Goal: Transaction & Acquisition: Purchase product/service

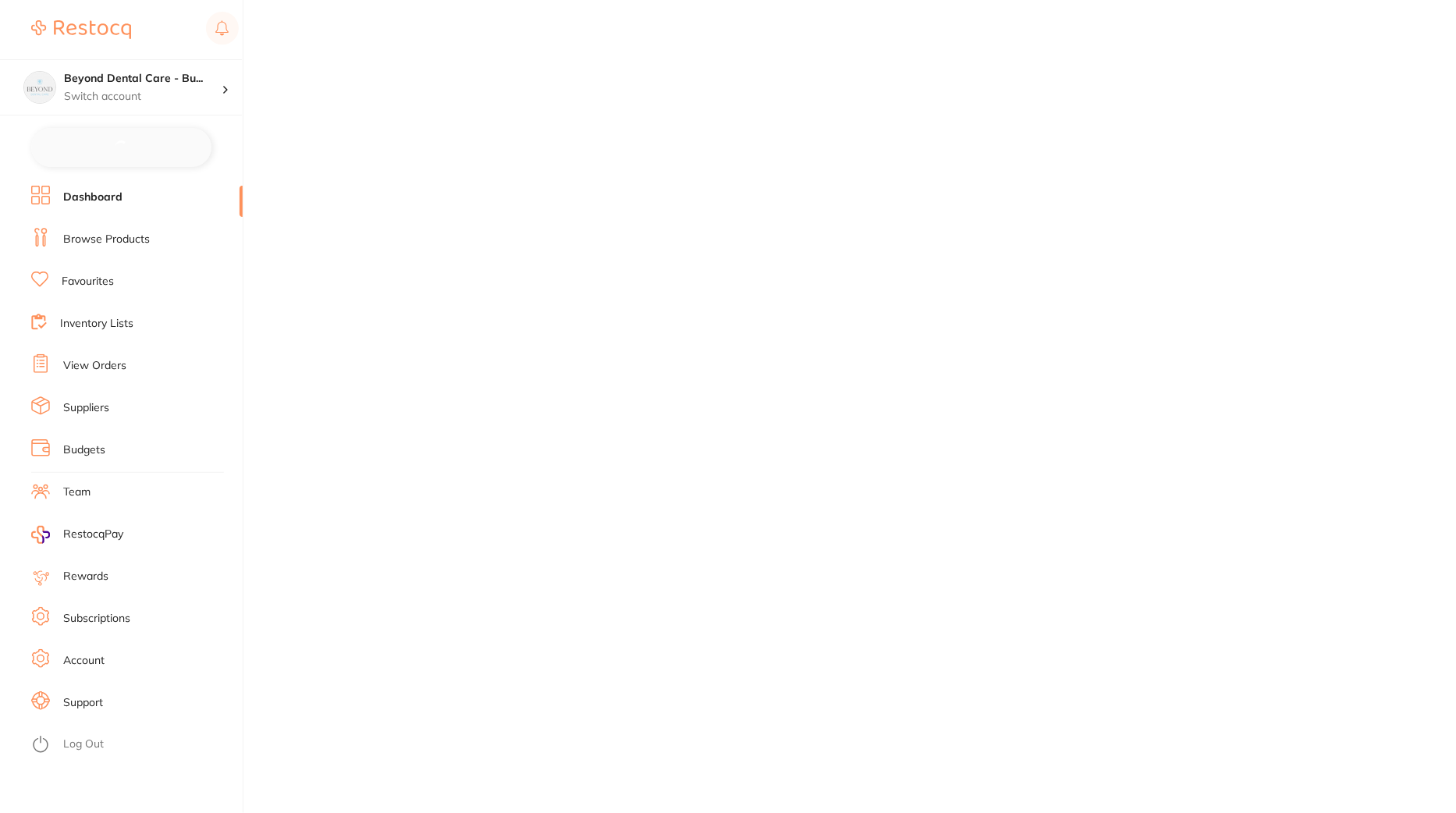
checkbox input "false"
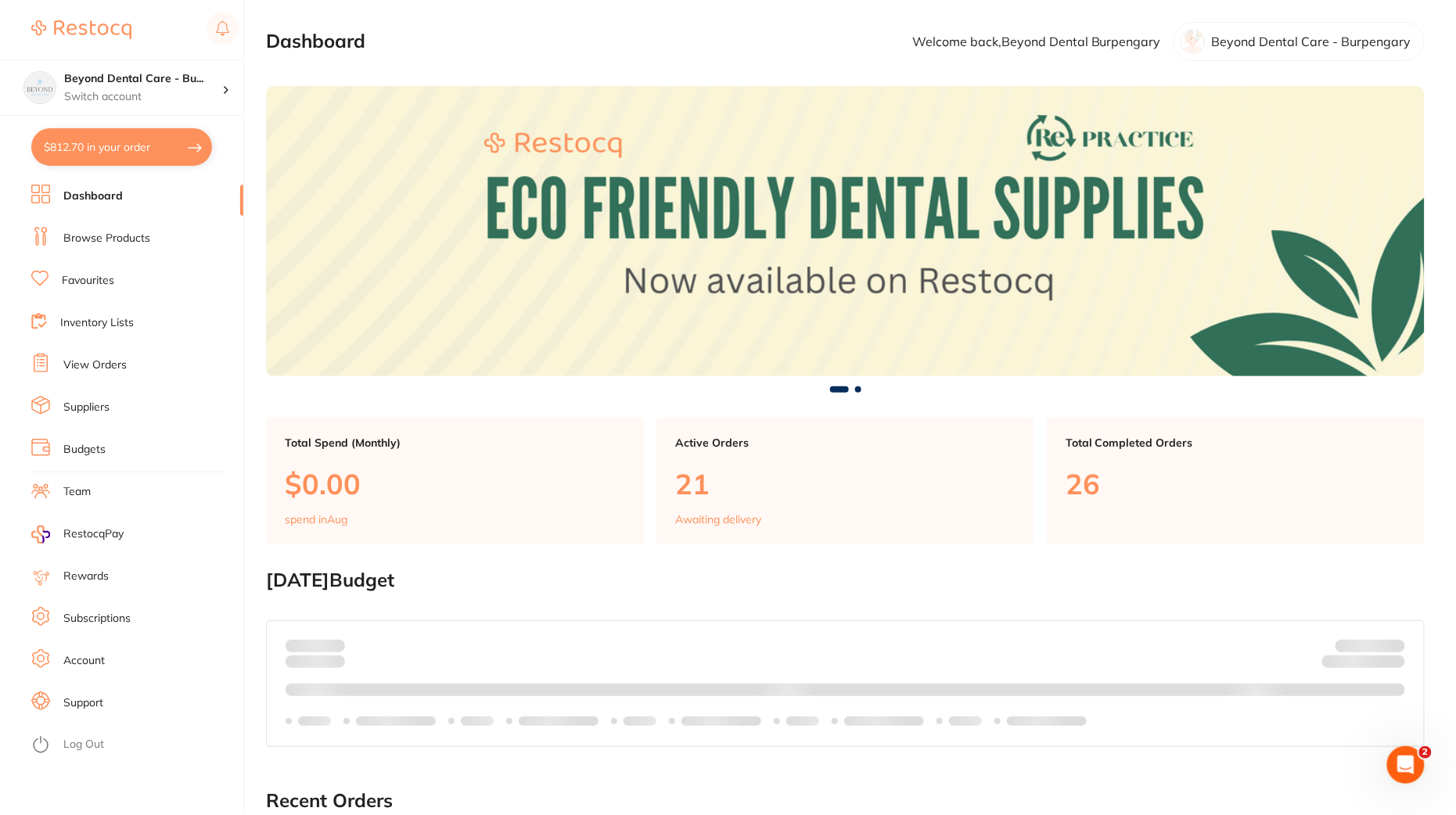
drag, startPoint x: 618, startPoint y: 180, endPoint x: 176, endPoint y: 265, distance: 450.1
click at [144, 241] on link "Browse Products" at bounding box center [106, 239] width 86 height 16
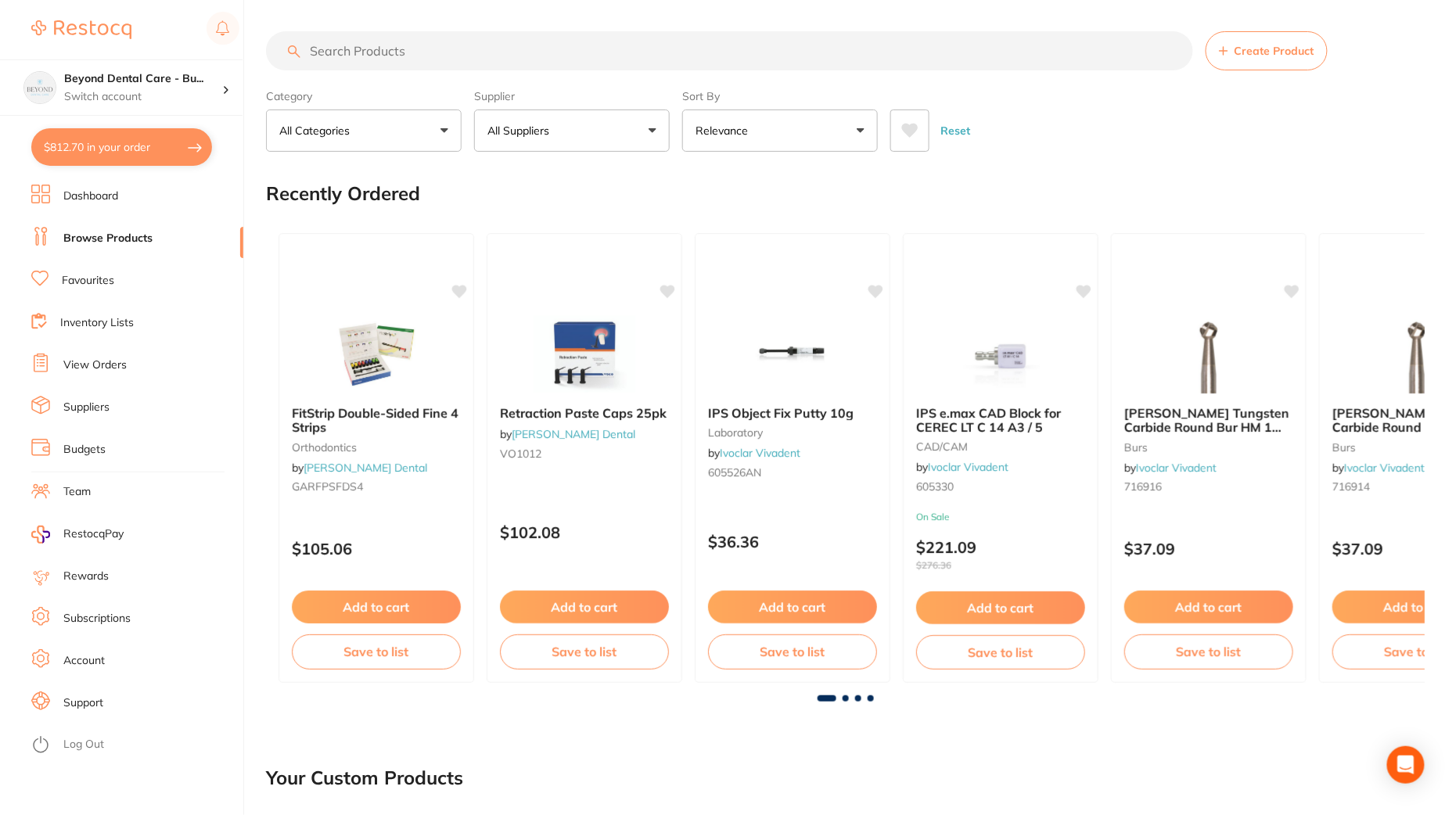
click at [398, 54] on input "search" at bounding box center [730, 51] width 927 height 39
paste input "5809640"
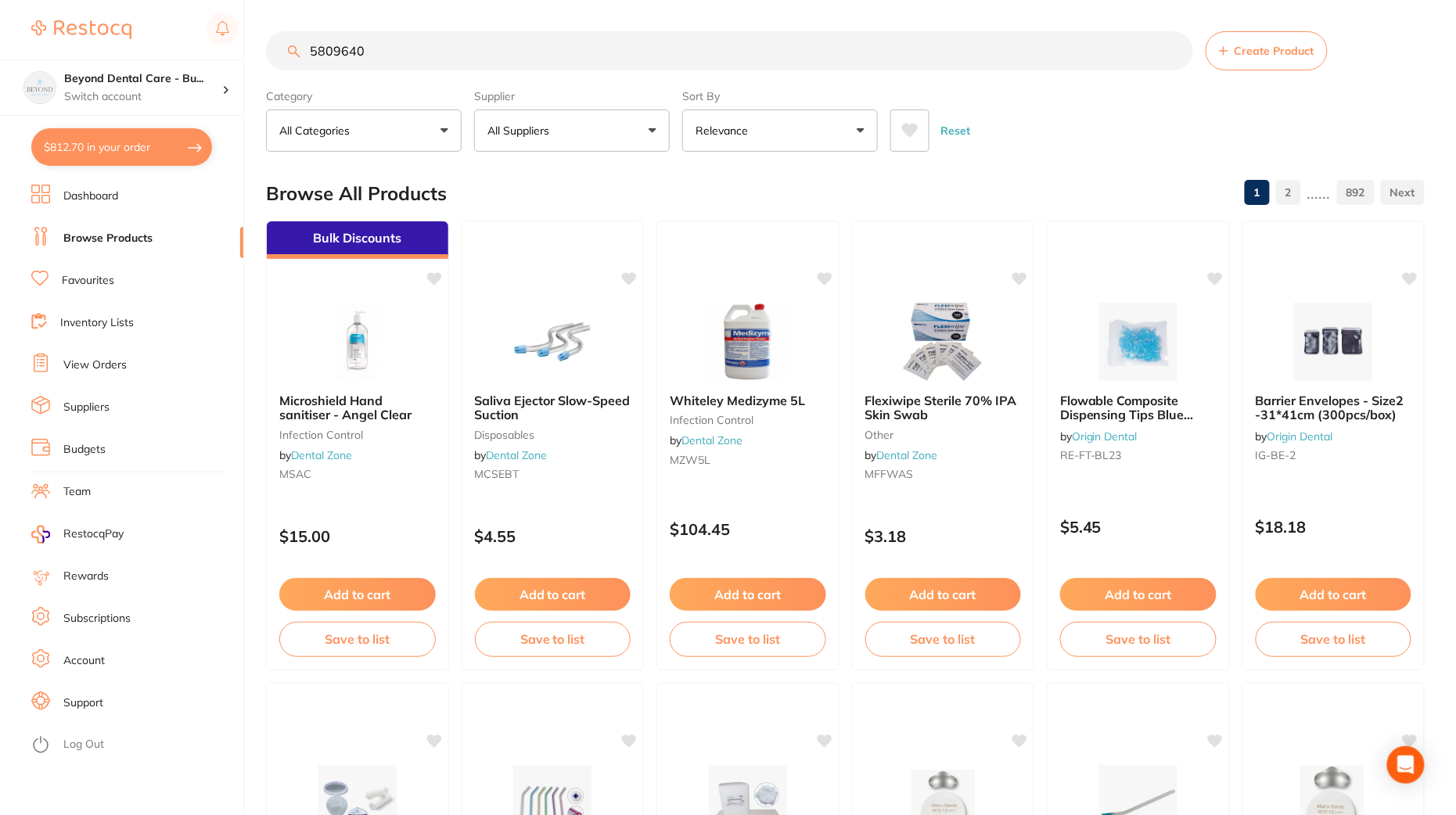
type input "5809640"
click at [581, 126] on button "All Suppliers" at bounding box center [571, 130] width 195 height 42
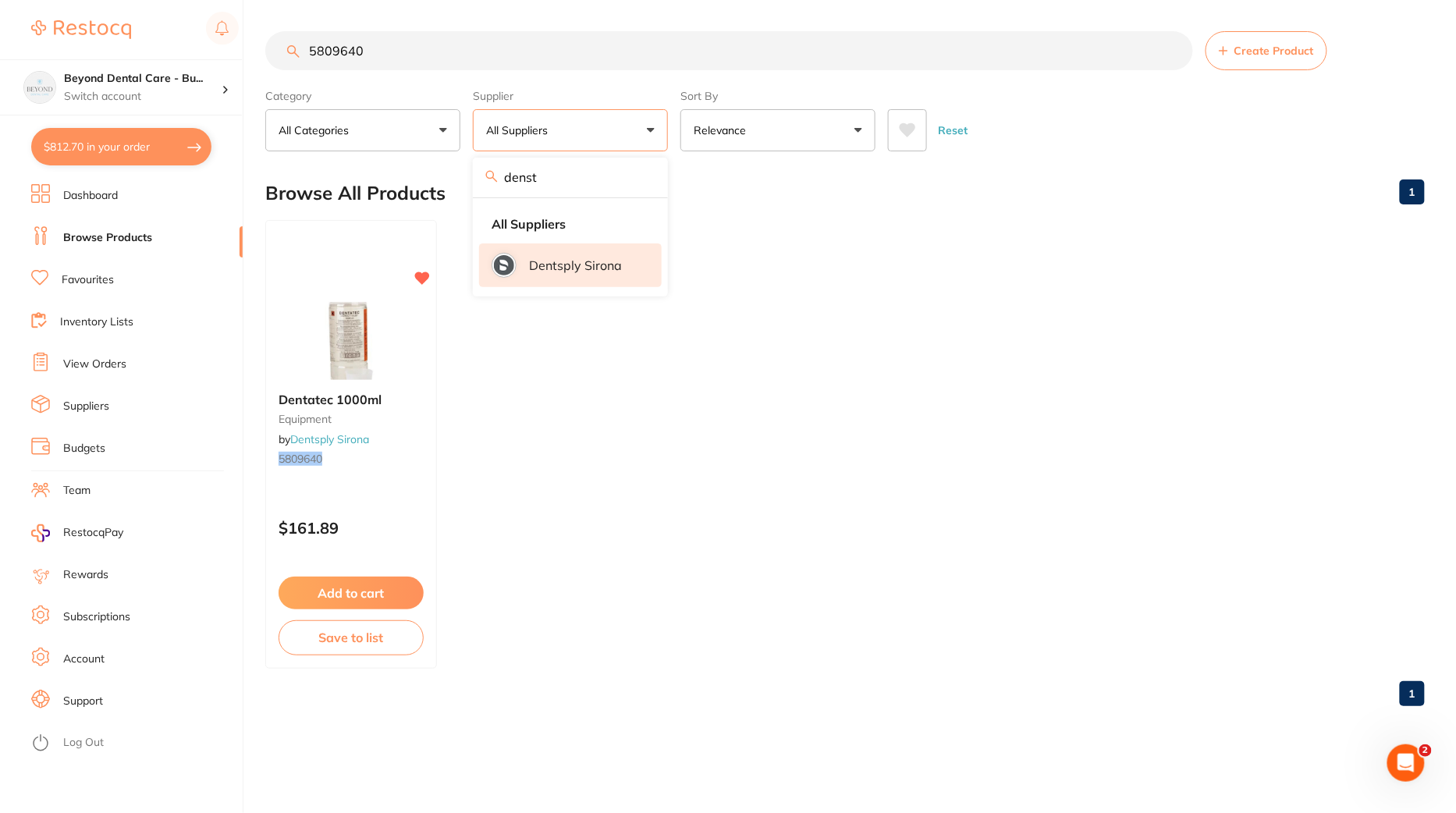
type input "denst"
click at [612, 259] on p "Dentsply Sirona" at bounding box center [575, 266] width 92 height 14
click at [377, 478] on div "Dentatec 1000ml equipment by Dentsply Sirona 5809640" at bounding box center [351, 432] width 172 height 105
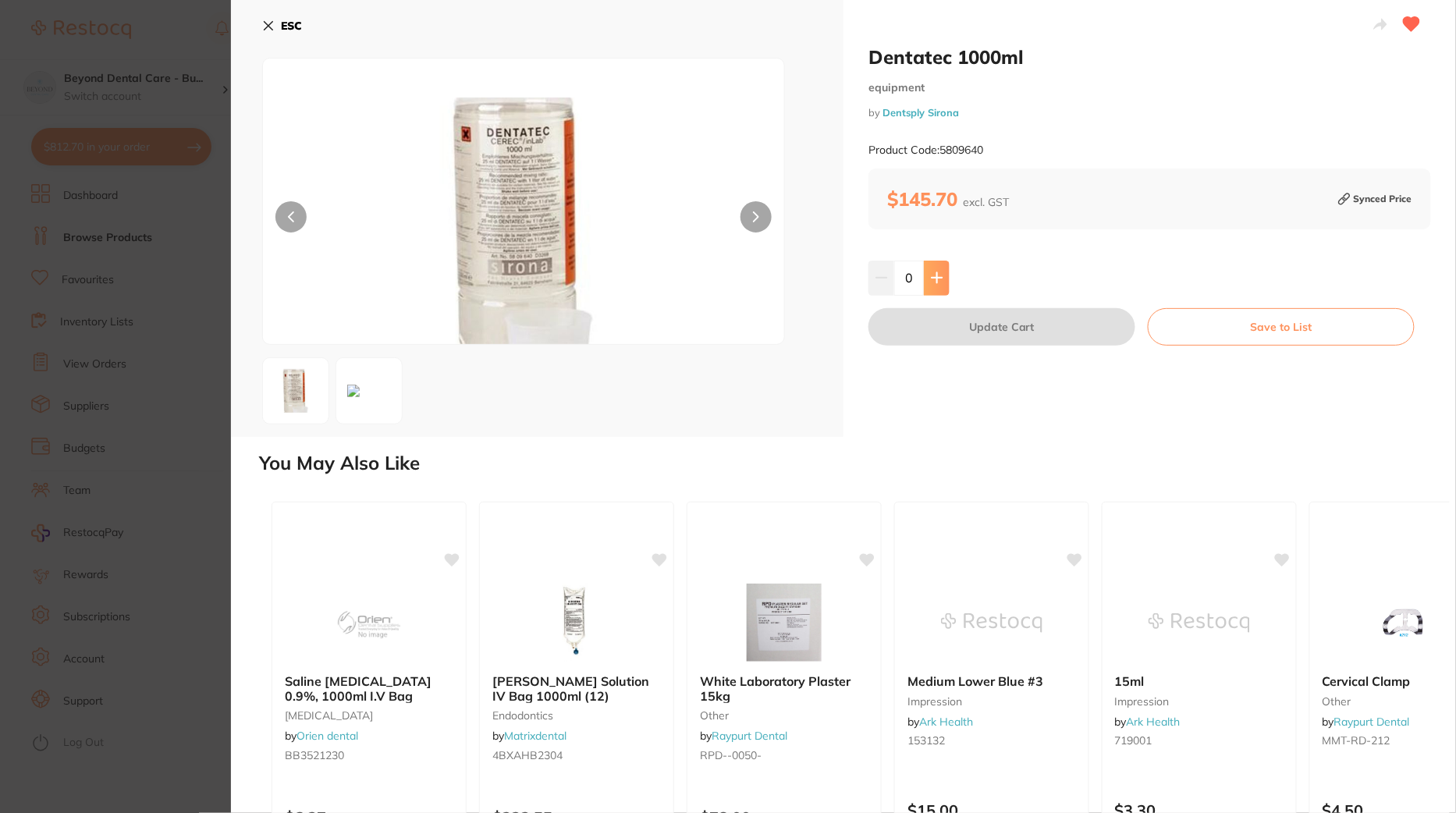
click at [934, 275] on icon at bounding box center [936, 277] width 10 height 10
type input "1"
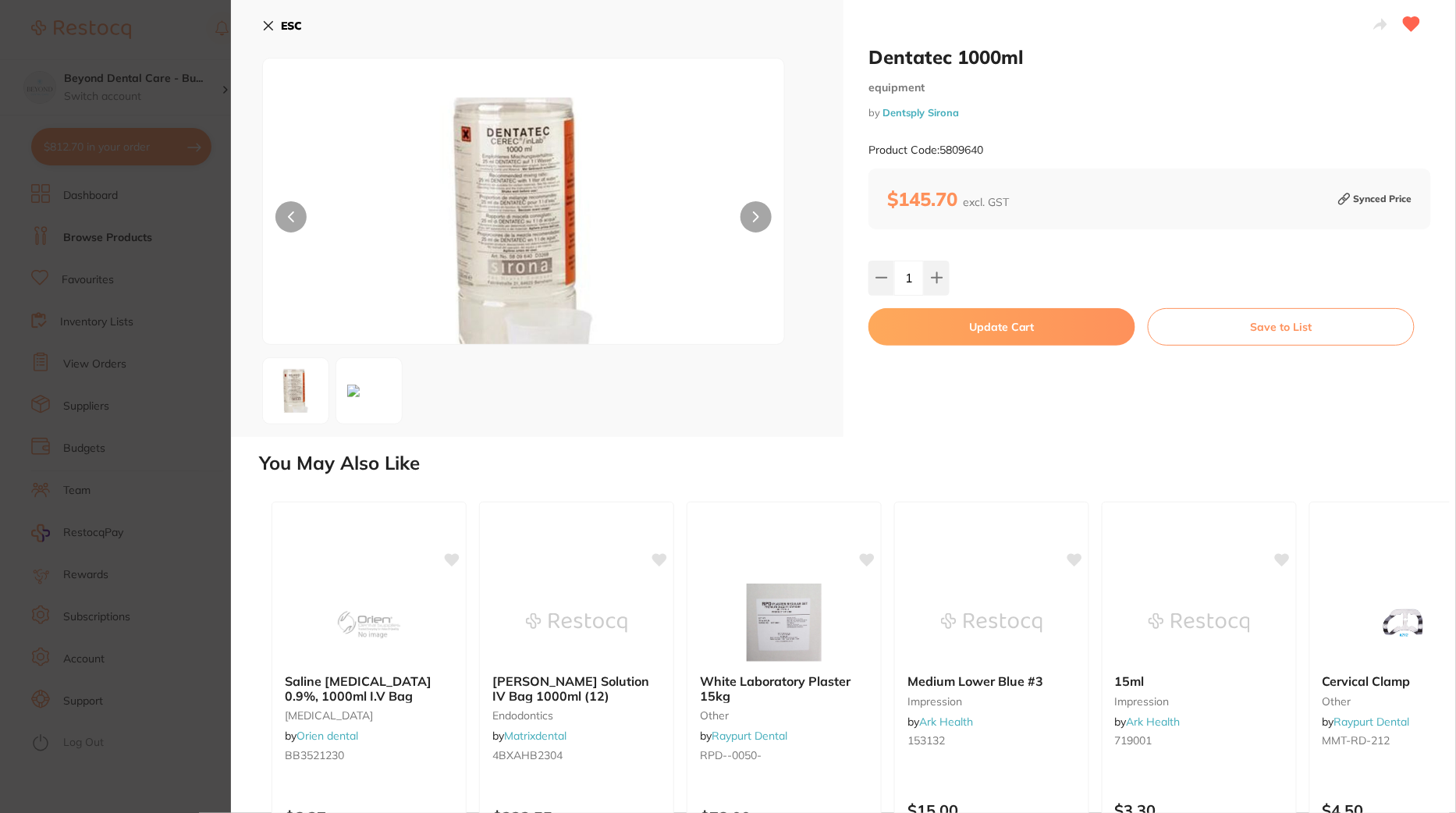
click at [1052, 327] on button "Update Cart" at bounding box center [1002, 327] width 267 height 37
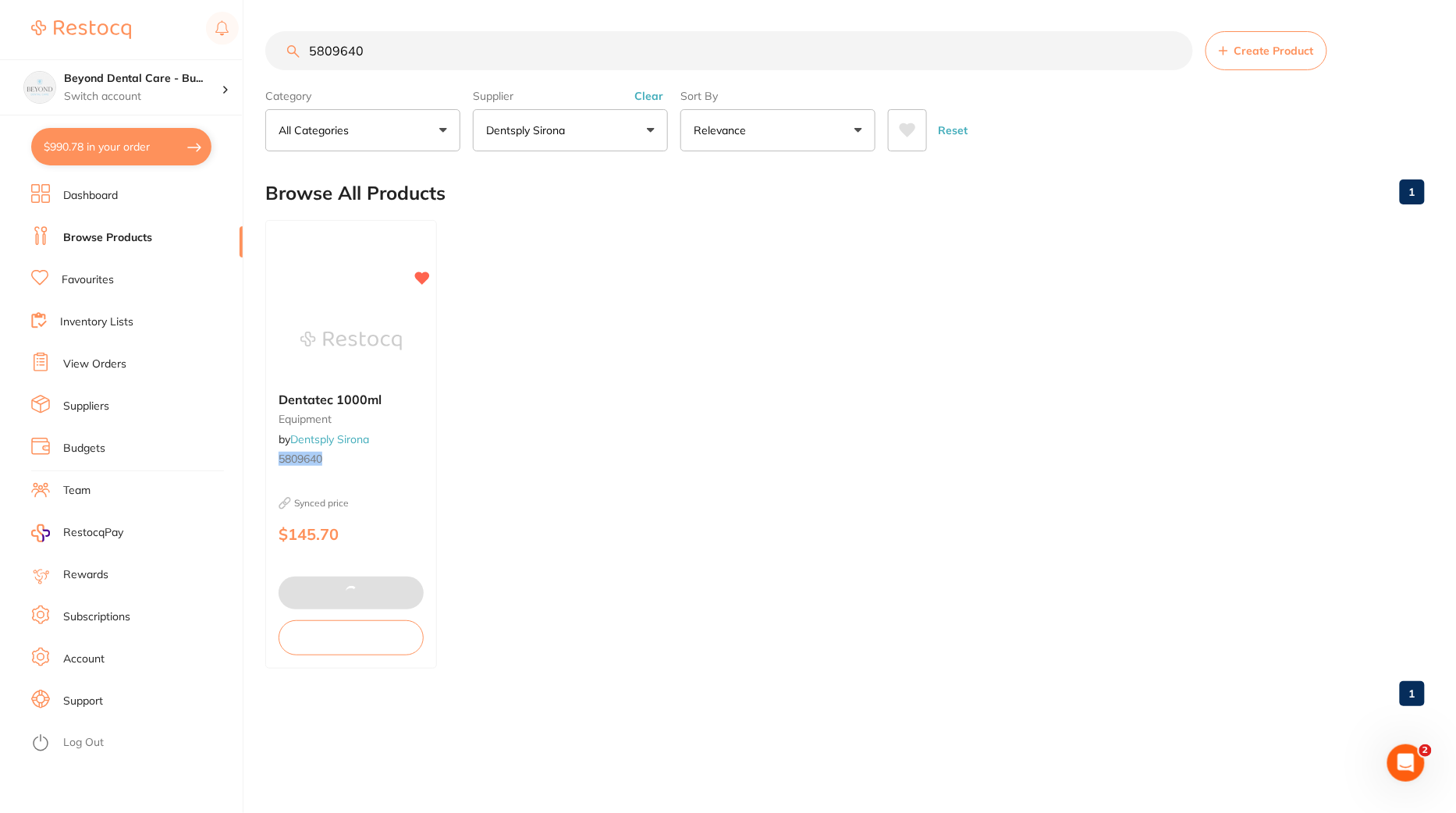
click at [121, 157] on button "$990.78 in your order" at bounding box center [121, 147] width 180 height 37
checkbox input "true"
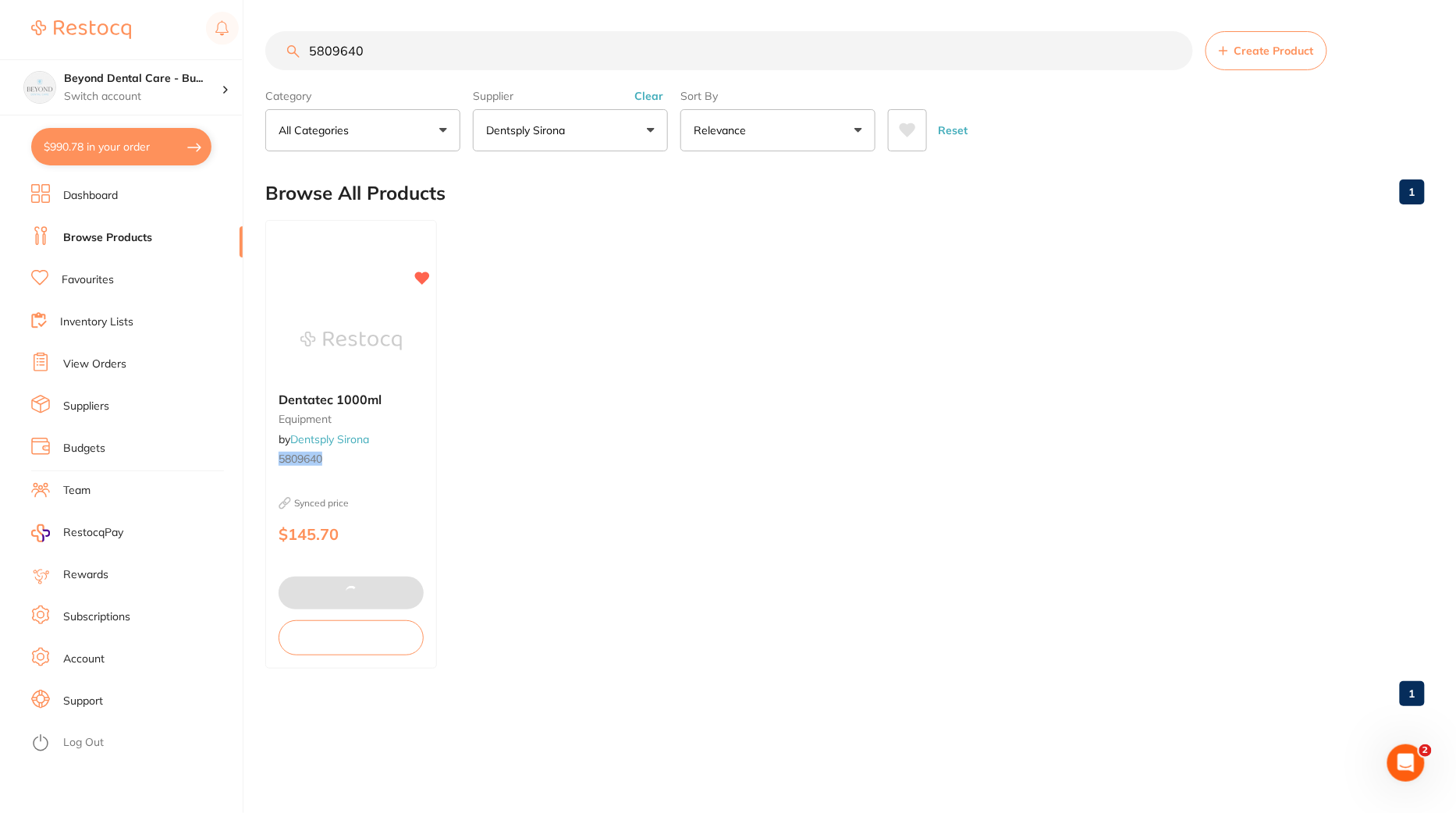
checkbox input "true"
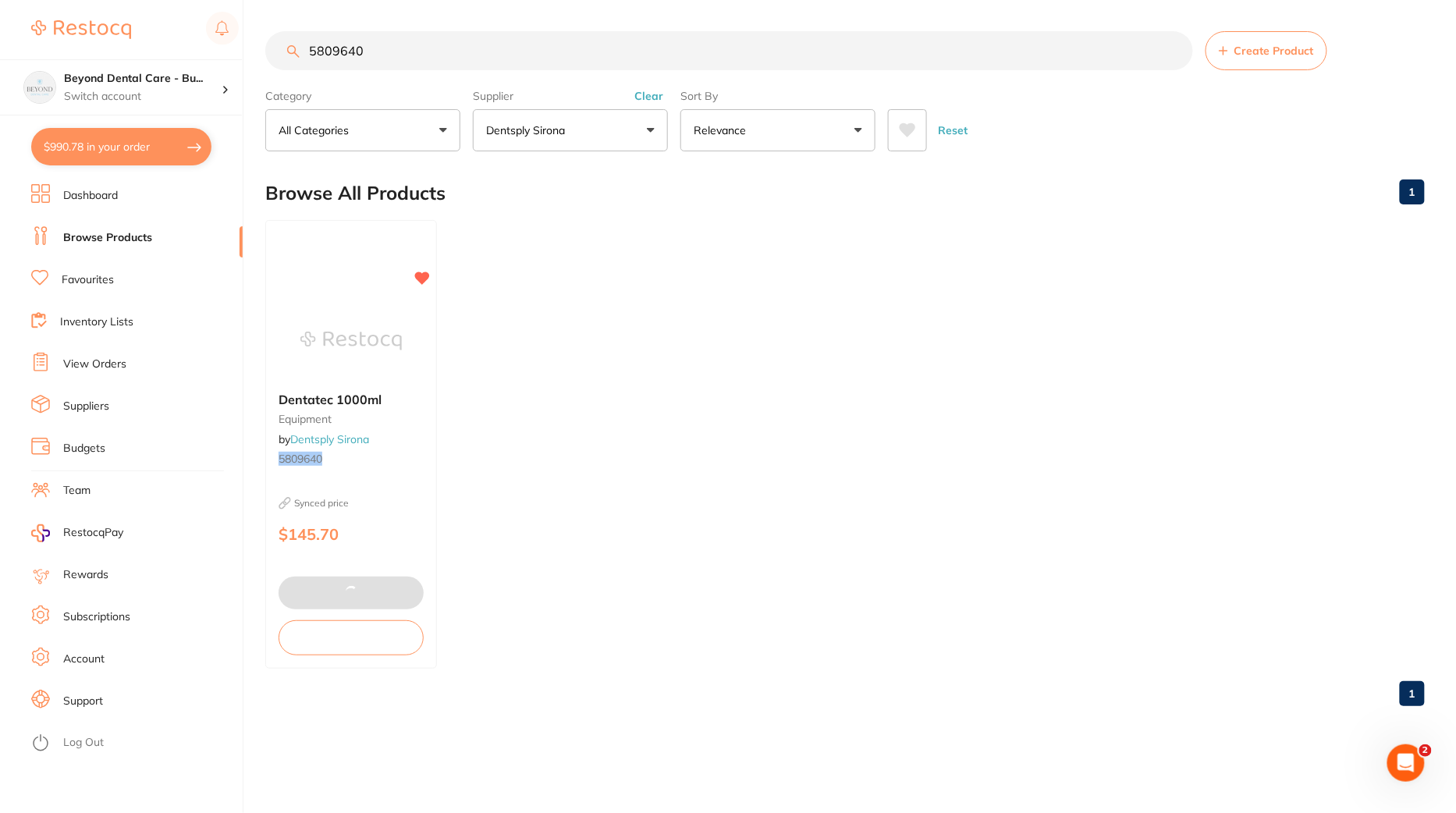
checkbox input "true"
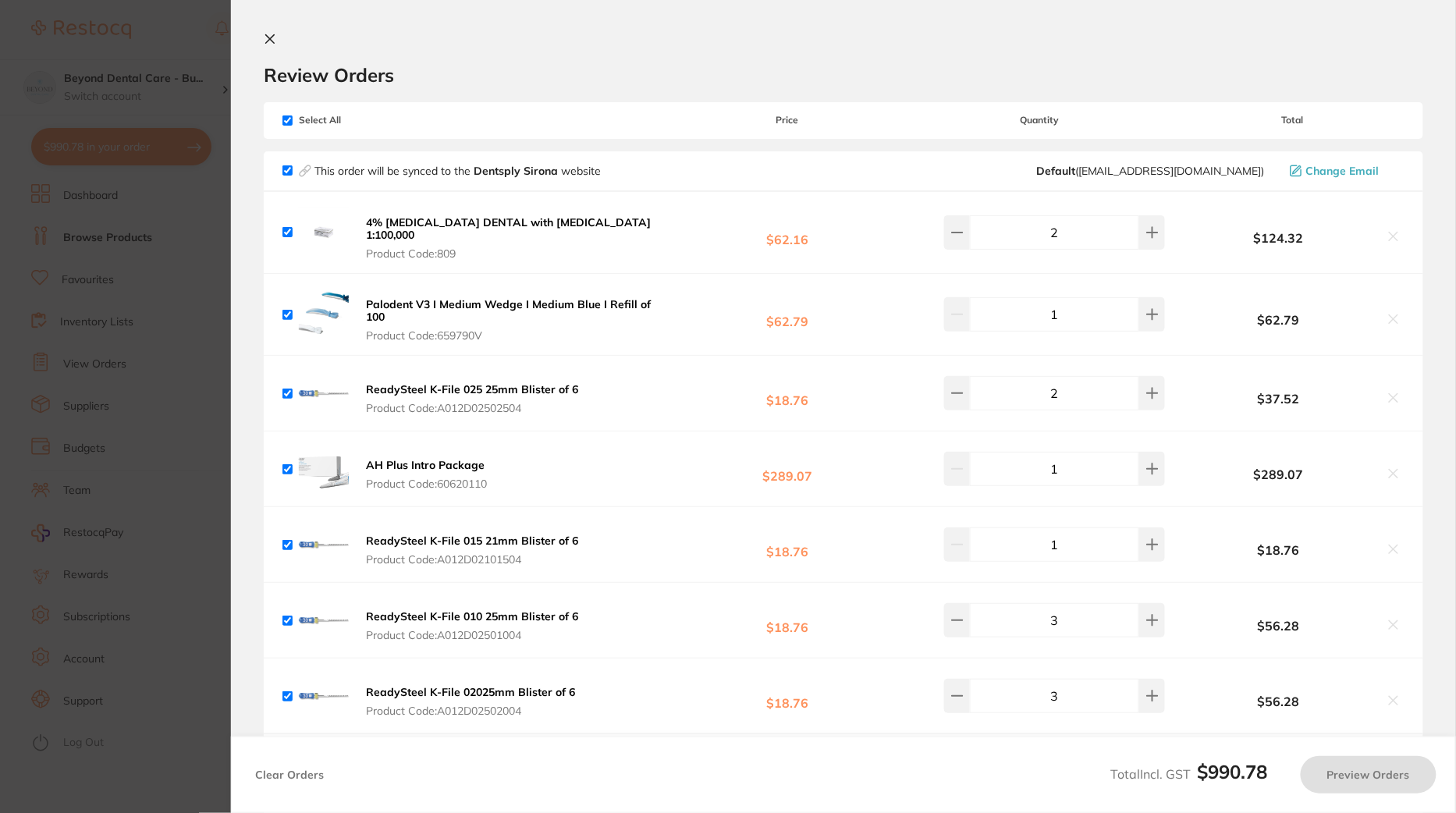
checkbox input "true"
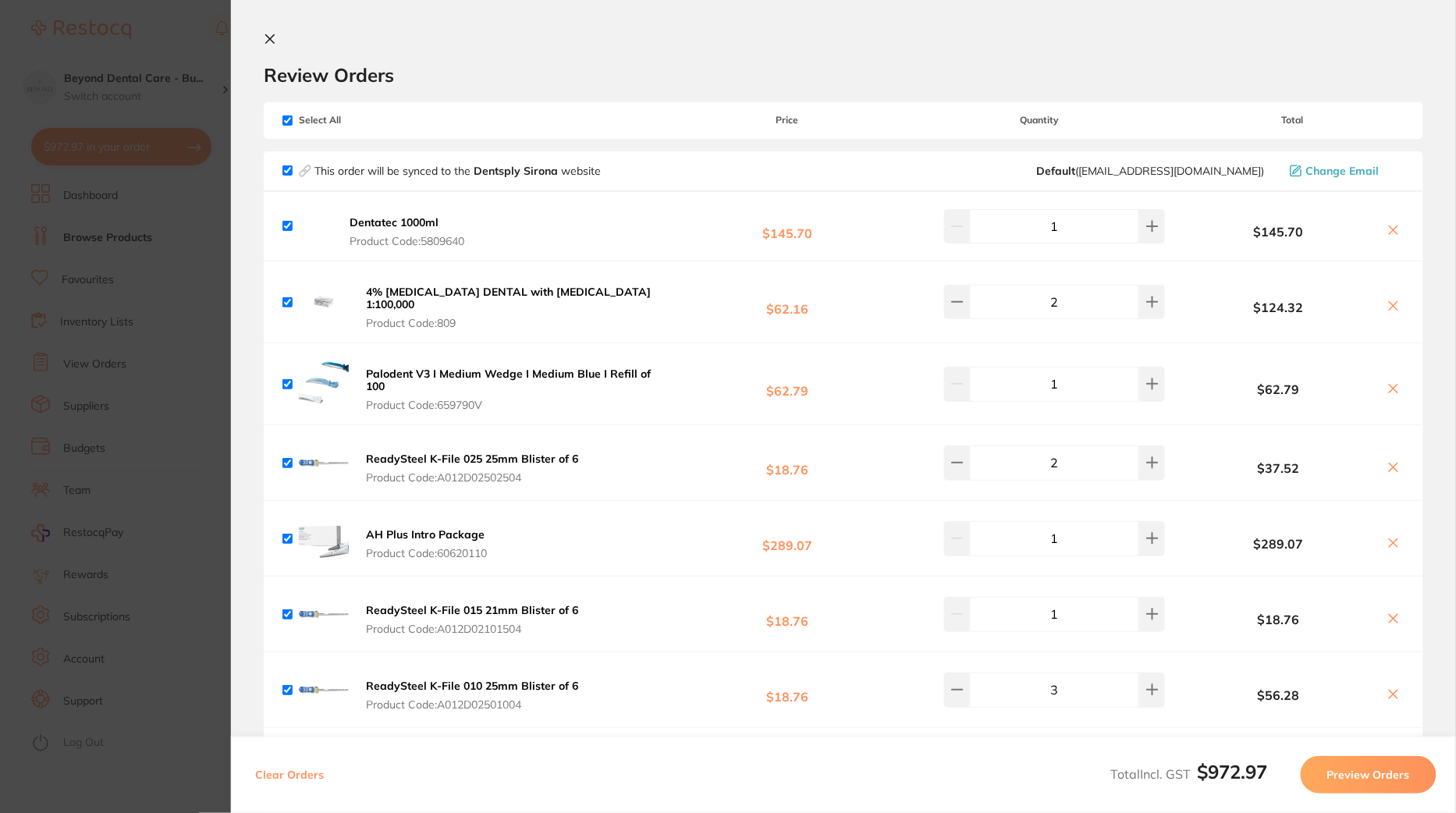
scroll to position [647, 0]
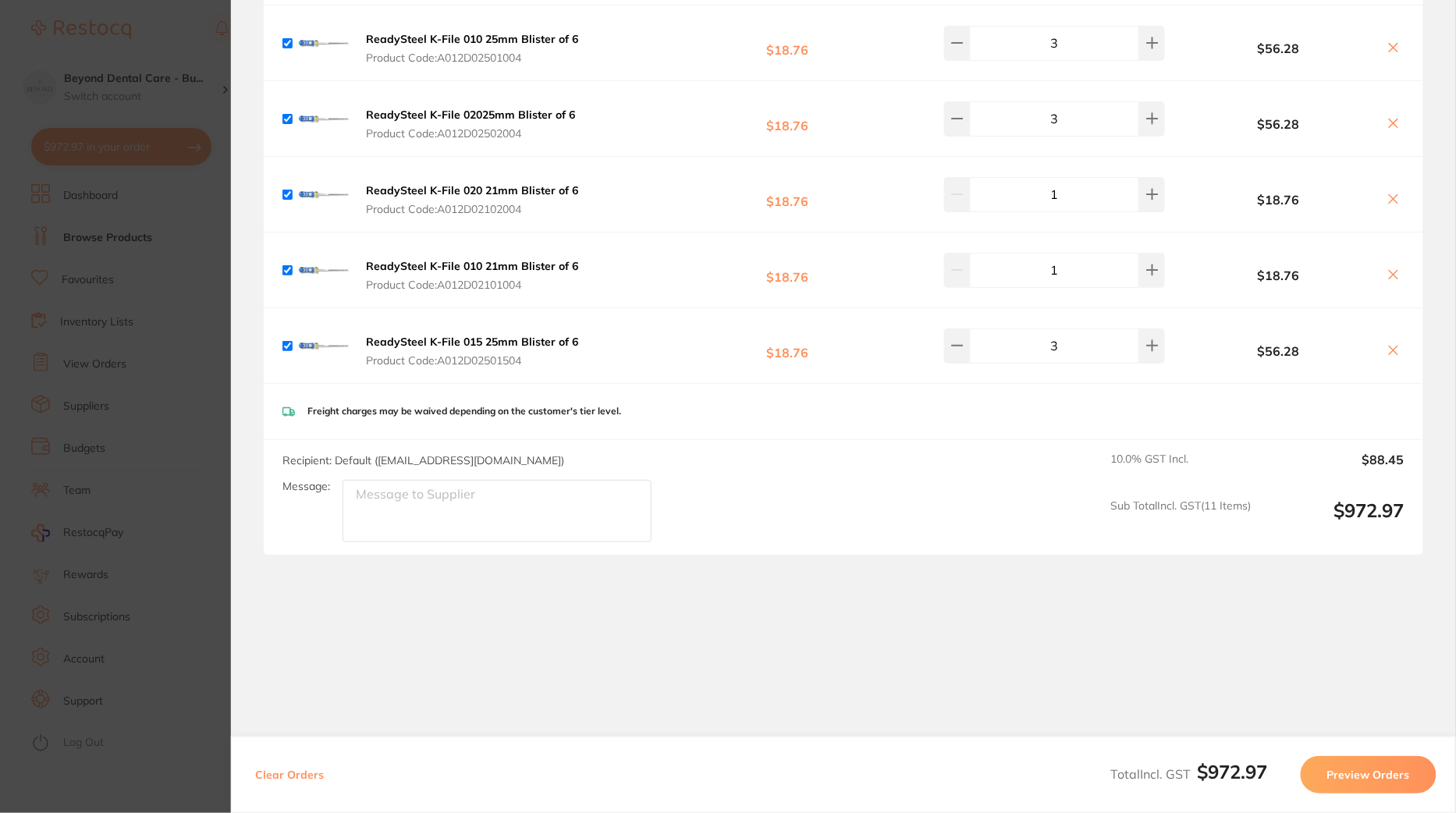
click at [1387, 777] on button "Preview Orders" at bounding box center [1369, 775] width 136 height 37
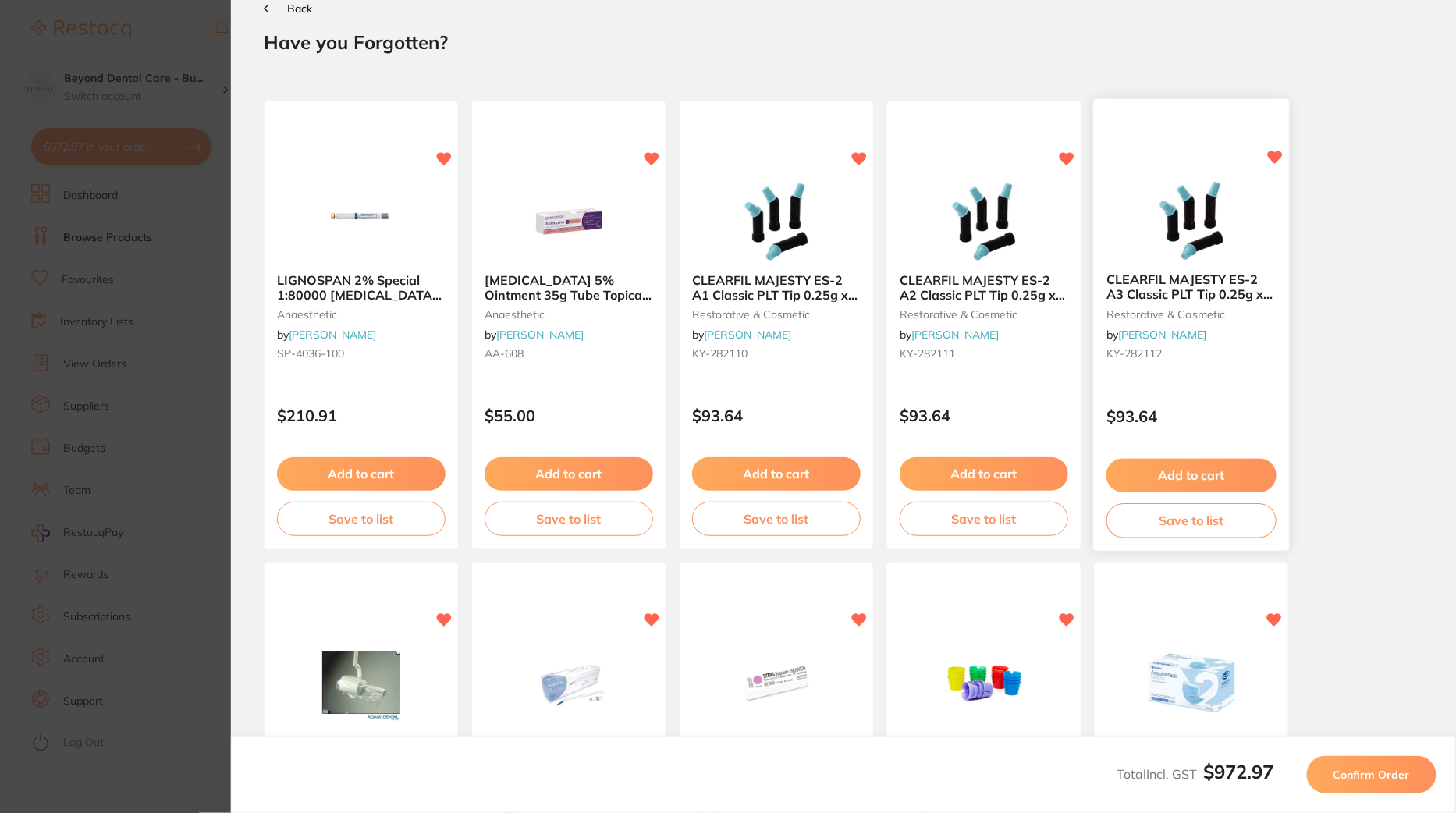
scroll to position [0, 0]
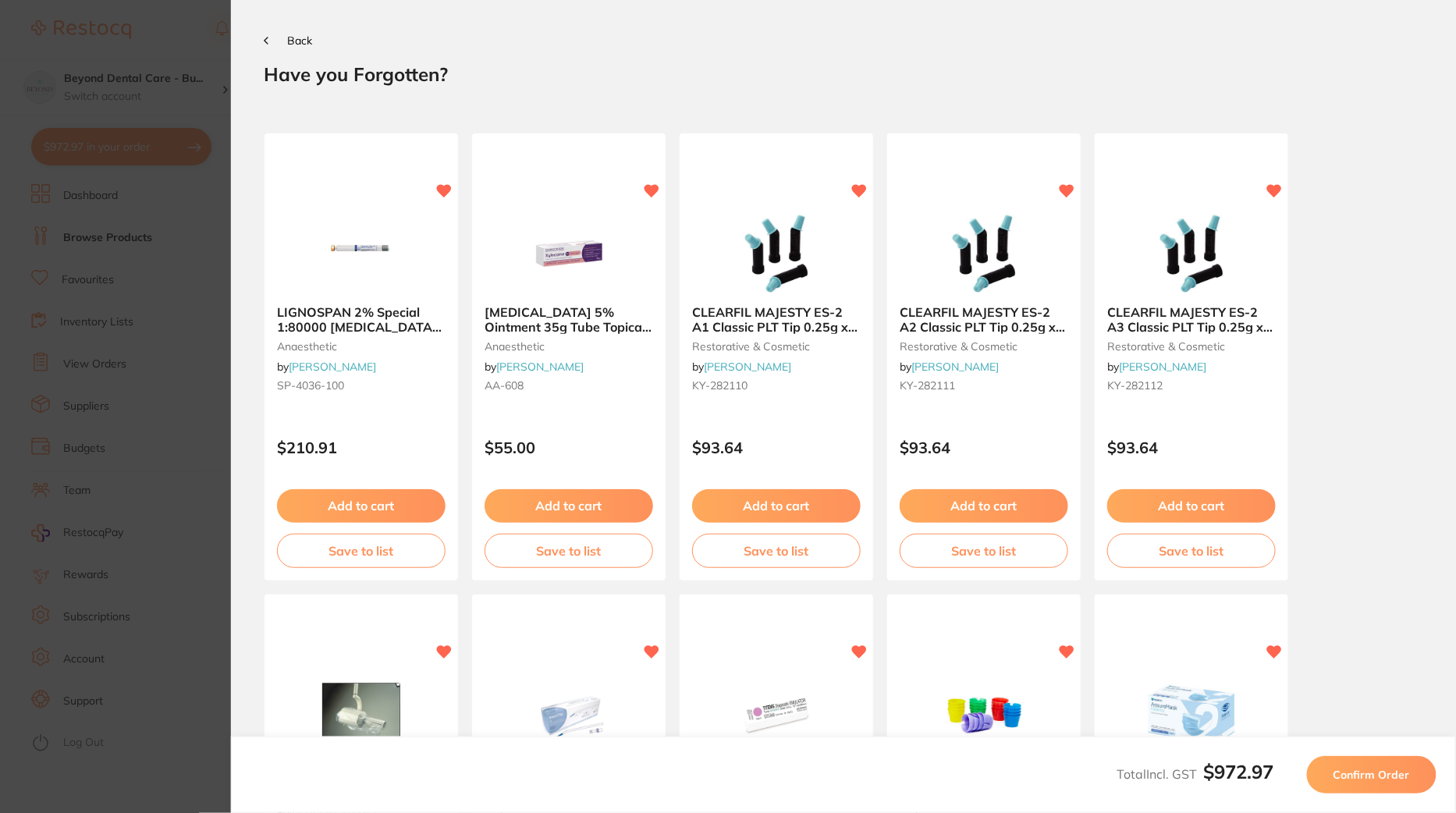
click at [1388, 778] on span "Confirm Order" at bounding box center [1372, 775] width 76 height 14
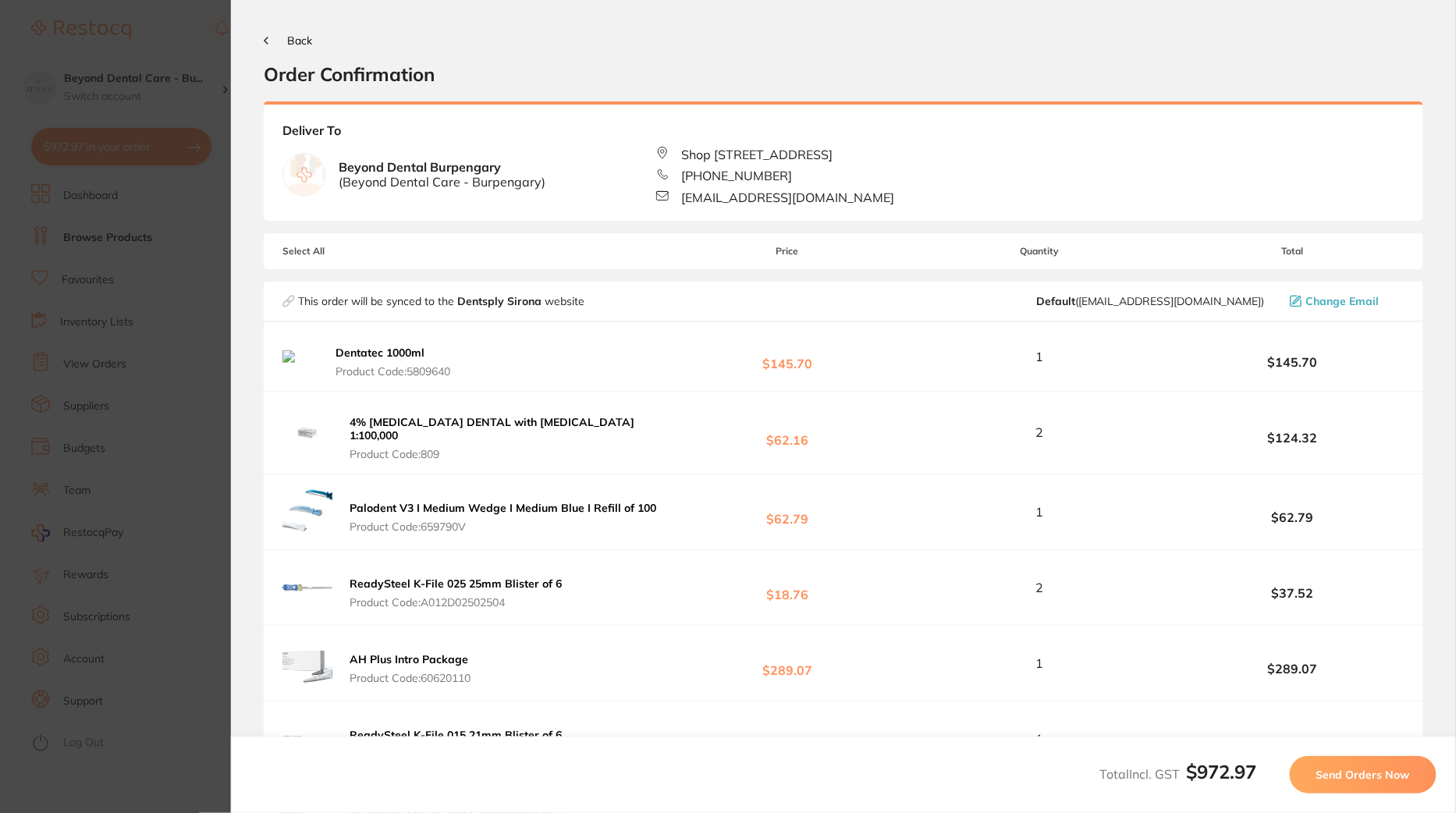
click at [1369, 772] on span "Send Orders Now" at bounding box center [1363, 775] width 93 height 14
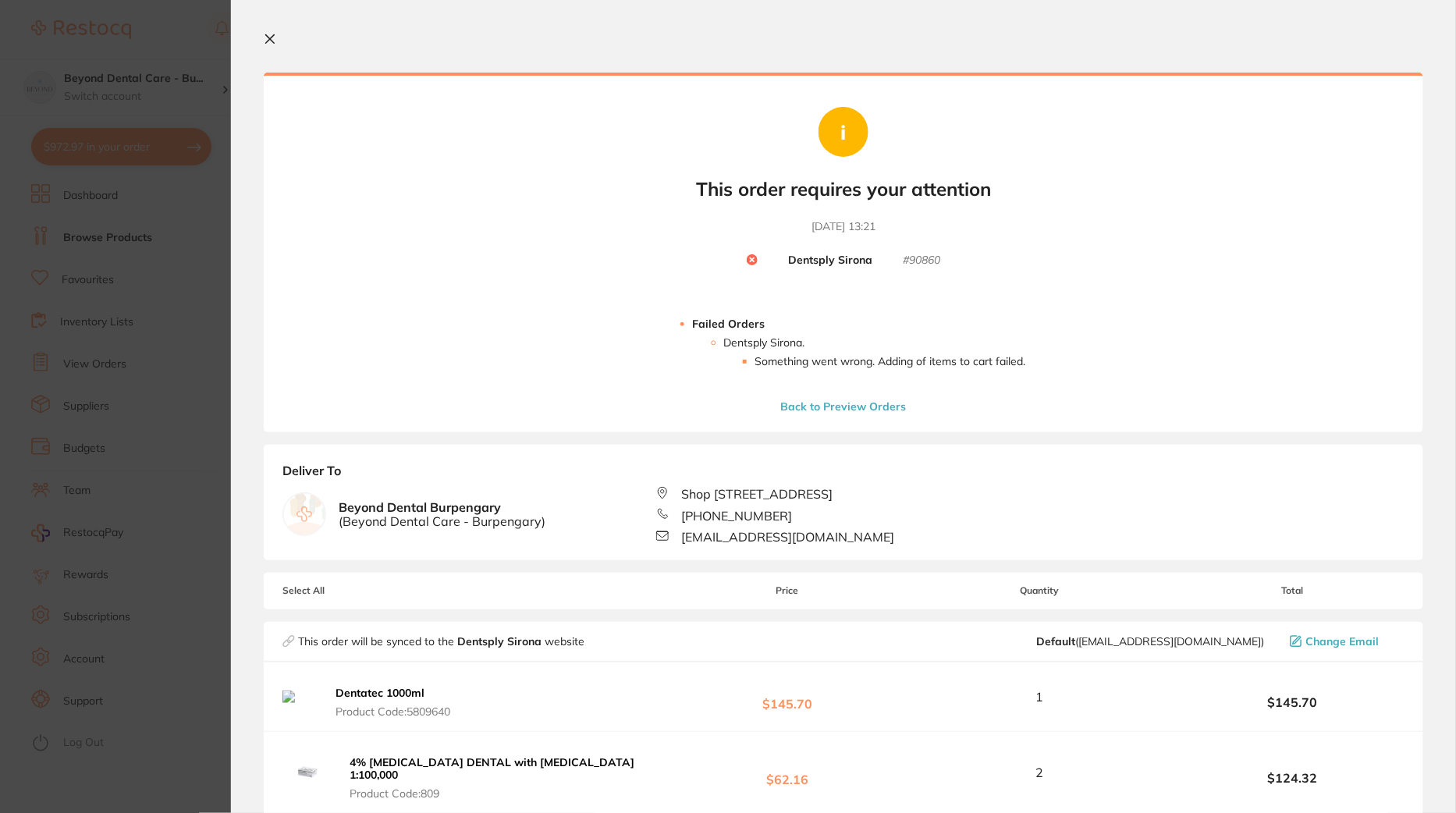
click at [268, 40] on icon at bounding box center [270, 40] width 9 height 9
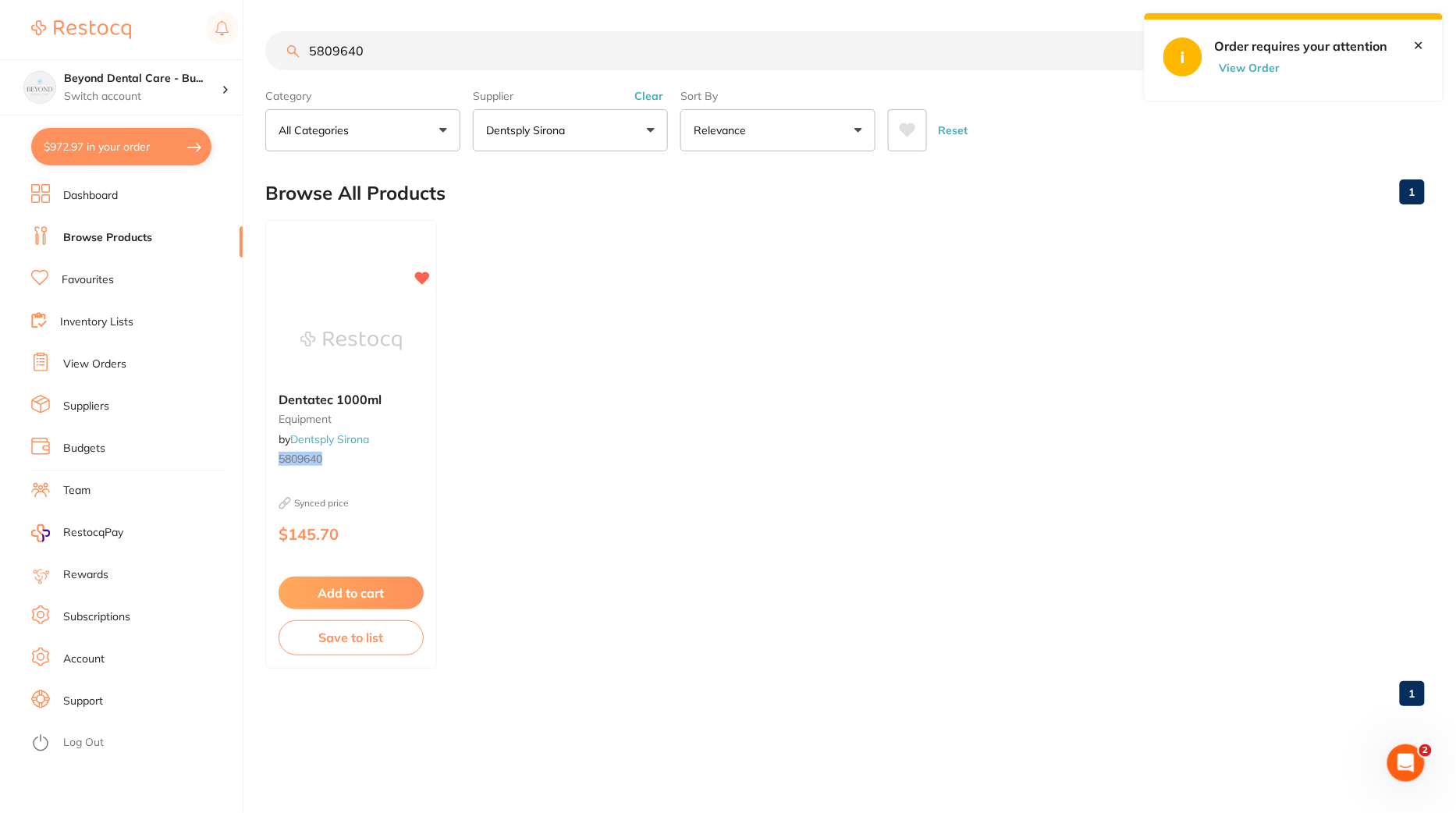
click at [112, 158] on button "$972.97 in your order" at bounding box center [121, 147] width 180 height 37
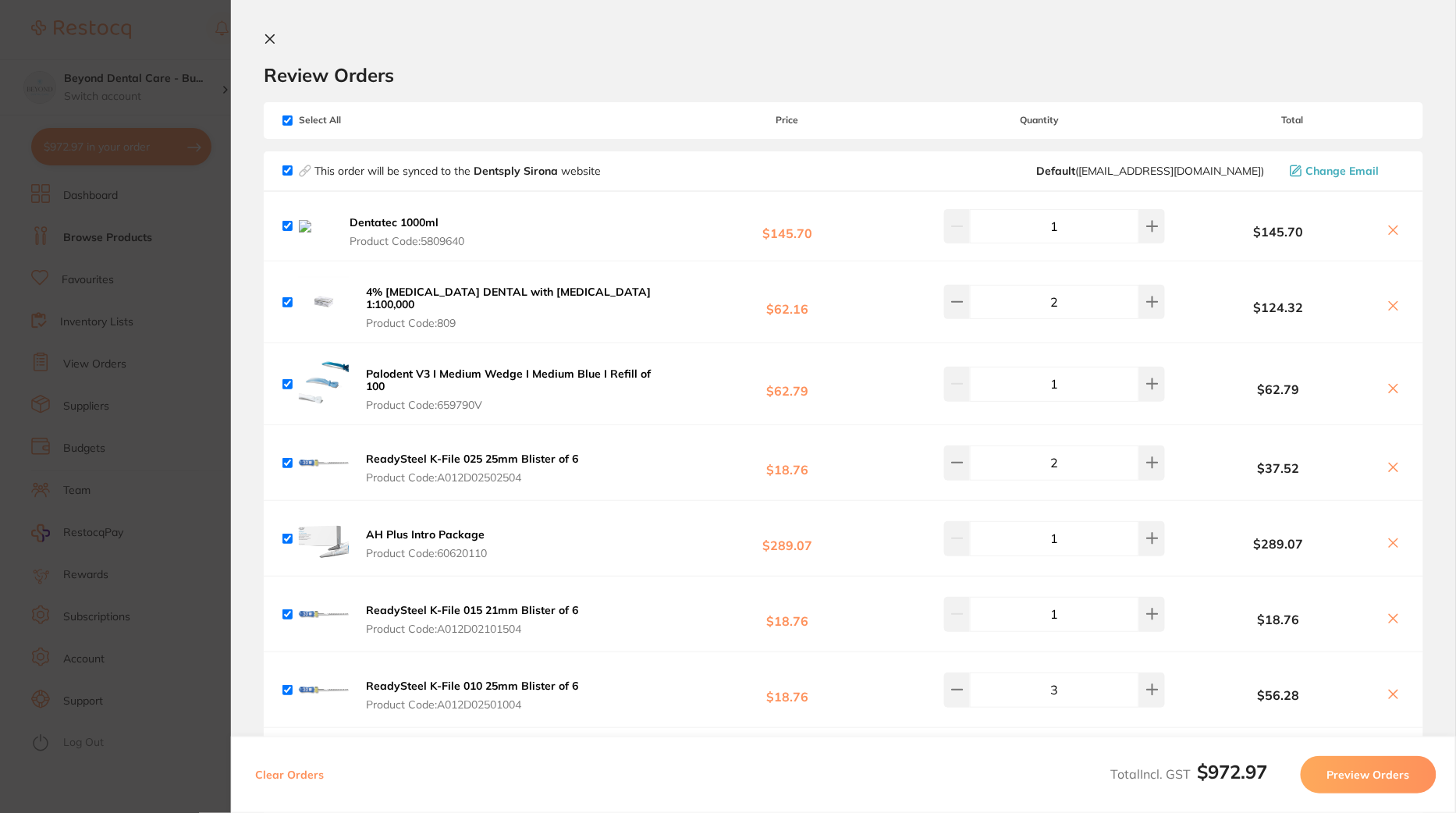
click at [1392, 234] on icon at bounding box center [1394, 230] width 12 height 12
checkbox input "false"
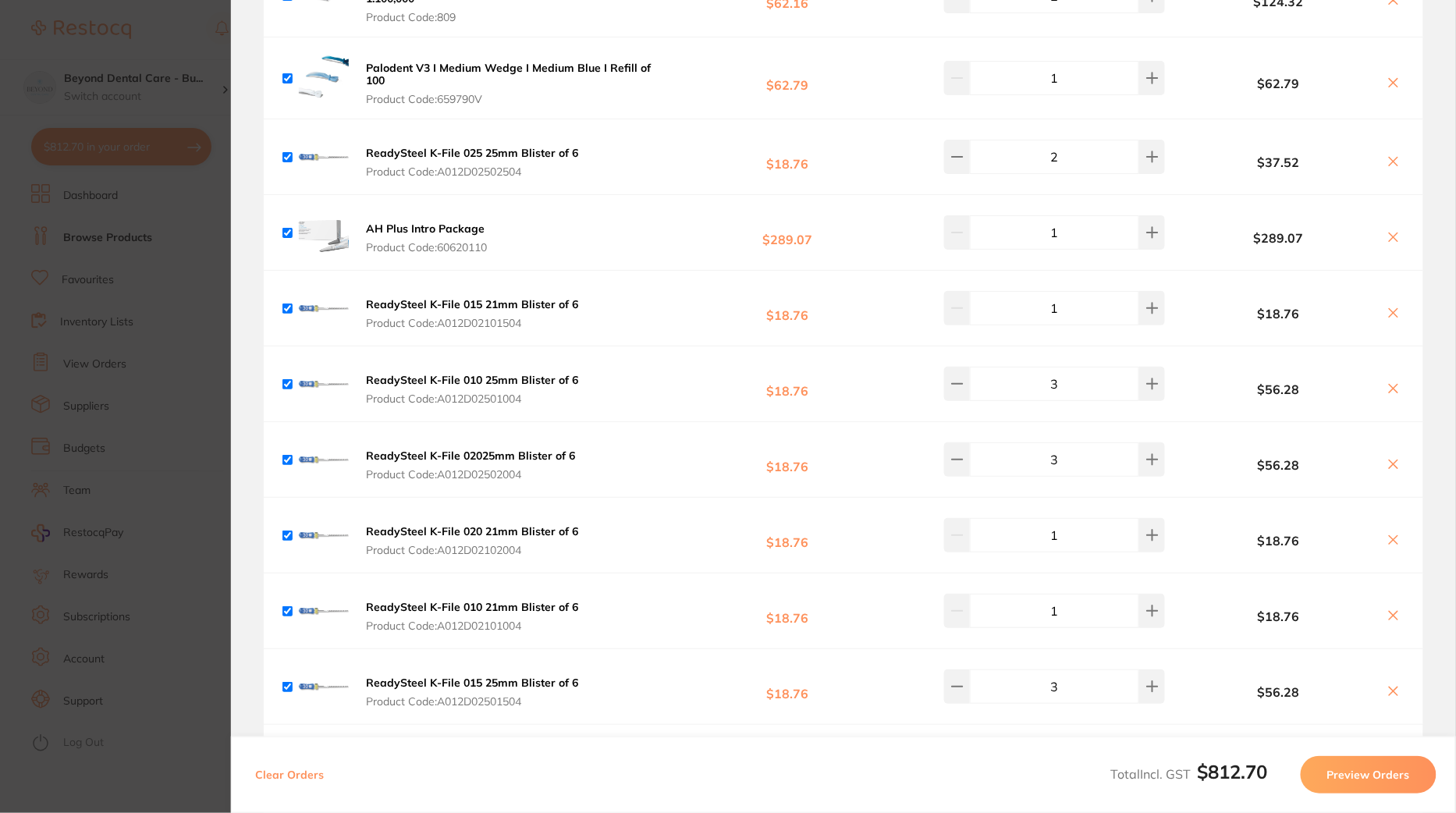
scroll to position [578, 0]
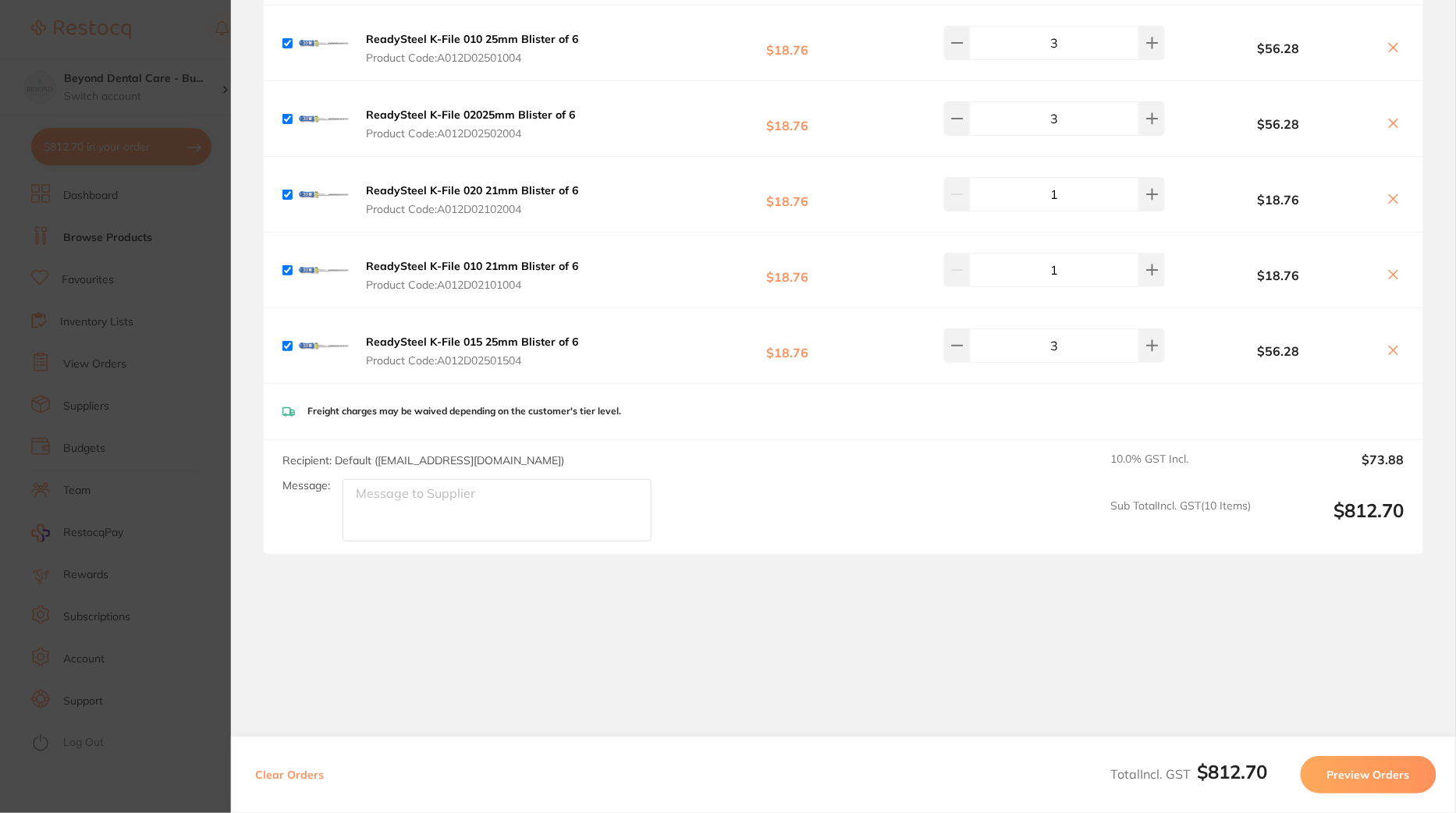
click at [1352, 777] on button "Preview Orders" at bounding box center [1369, 775] width 136 height 37
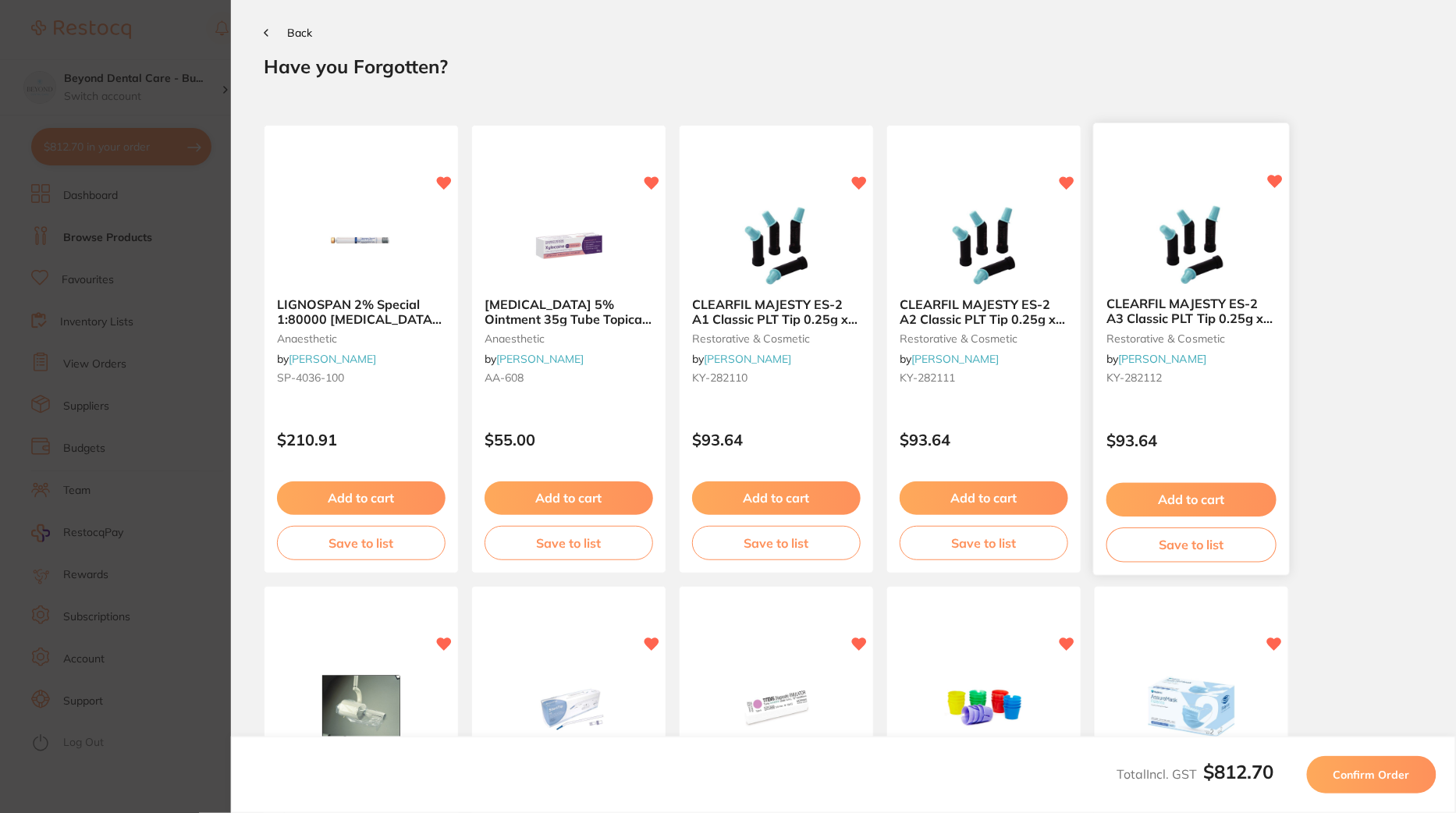
scroll to position [0, 0]
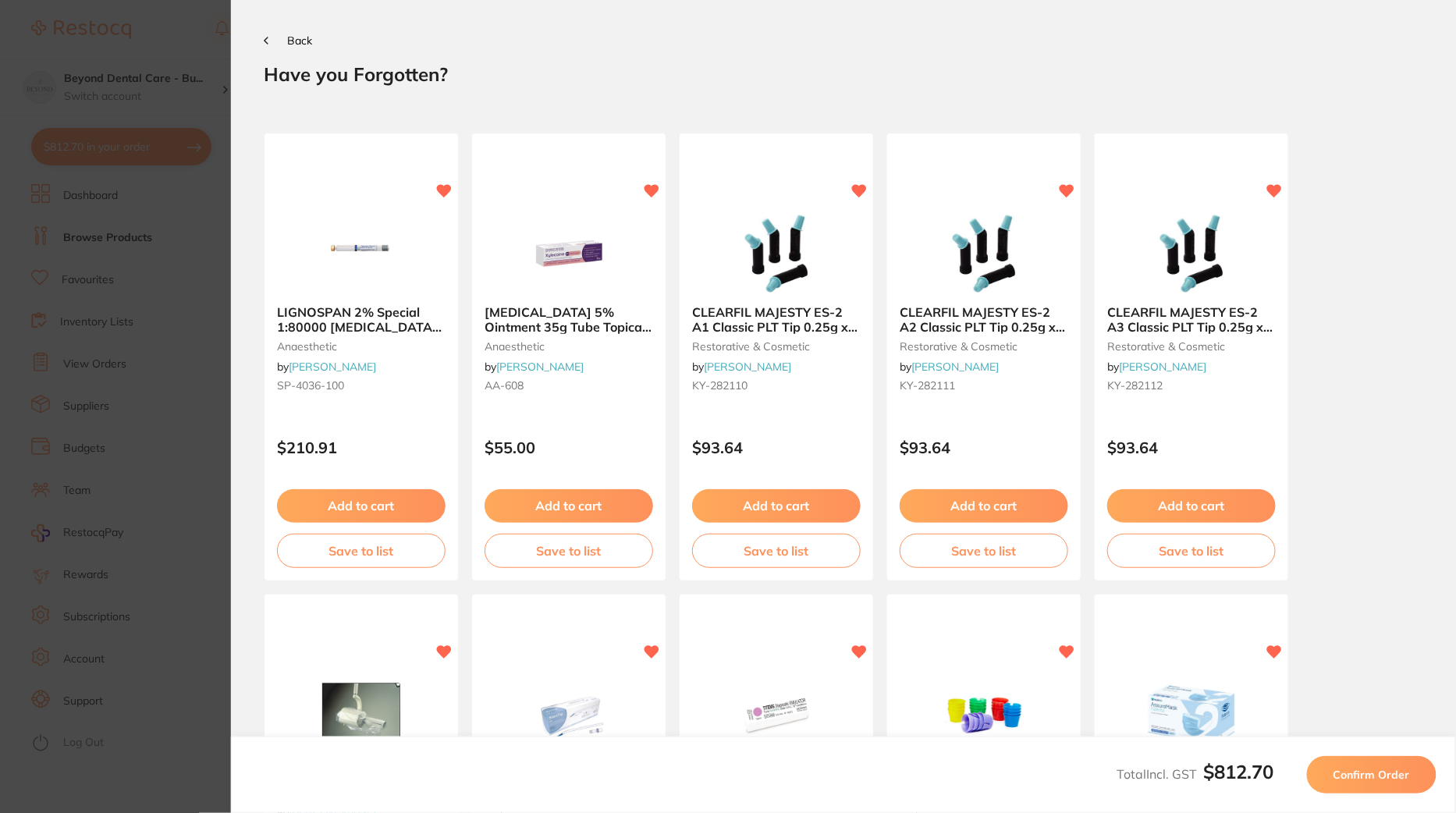
click at [1370, 785] on button "Confirm Order" at bounding box center [1372, 775] width 130 height 37
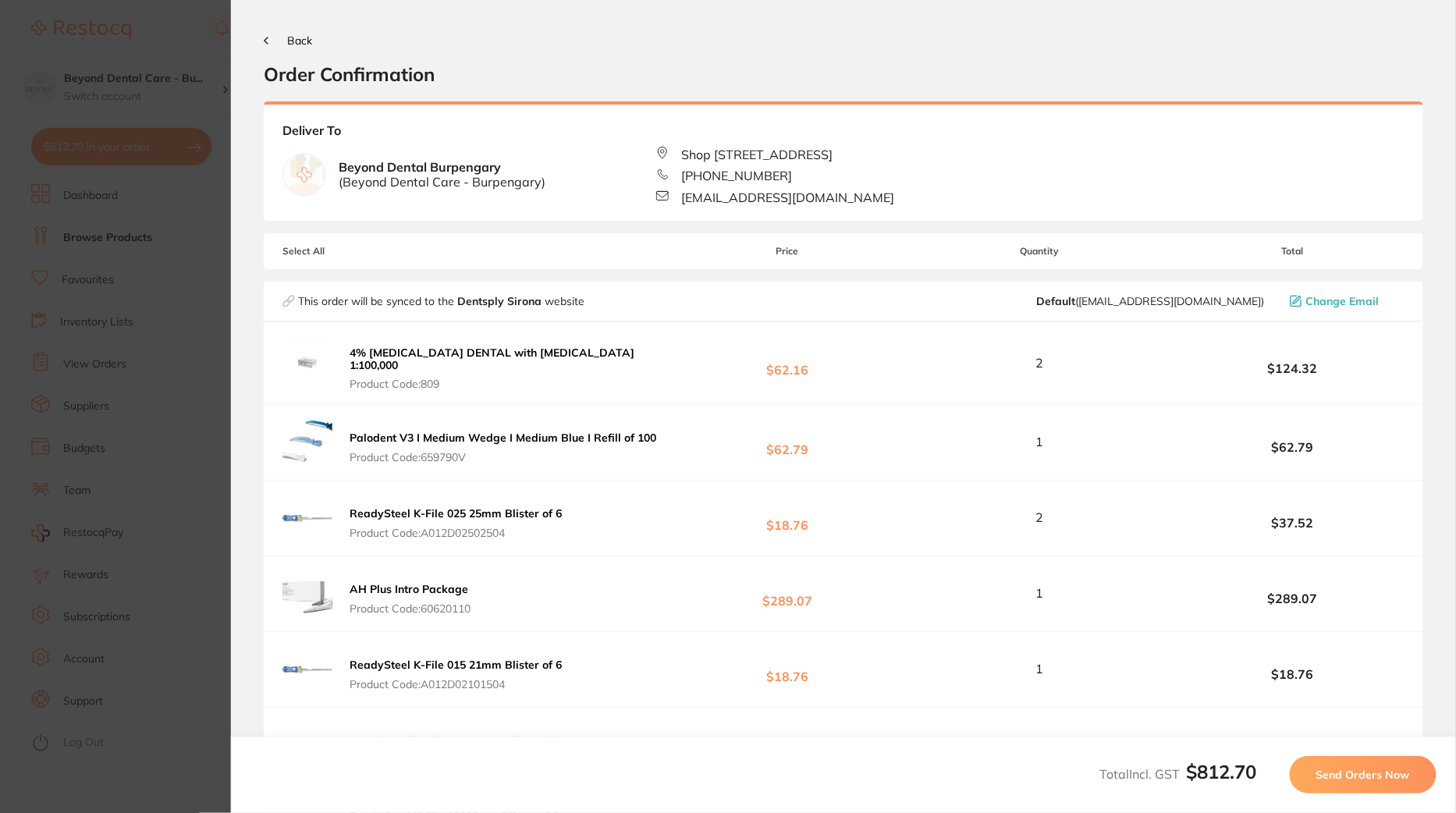
click at [1380, 779] on span "Send Orders Now" at bounding box center [1363, 775] width 93 height 14
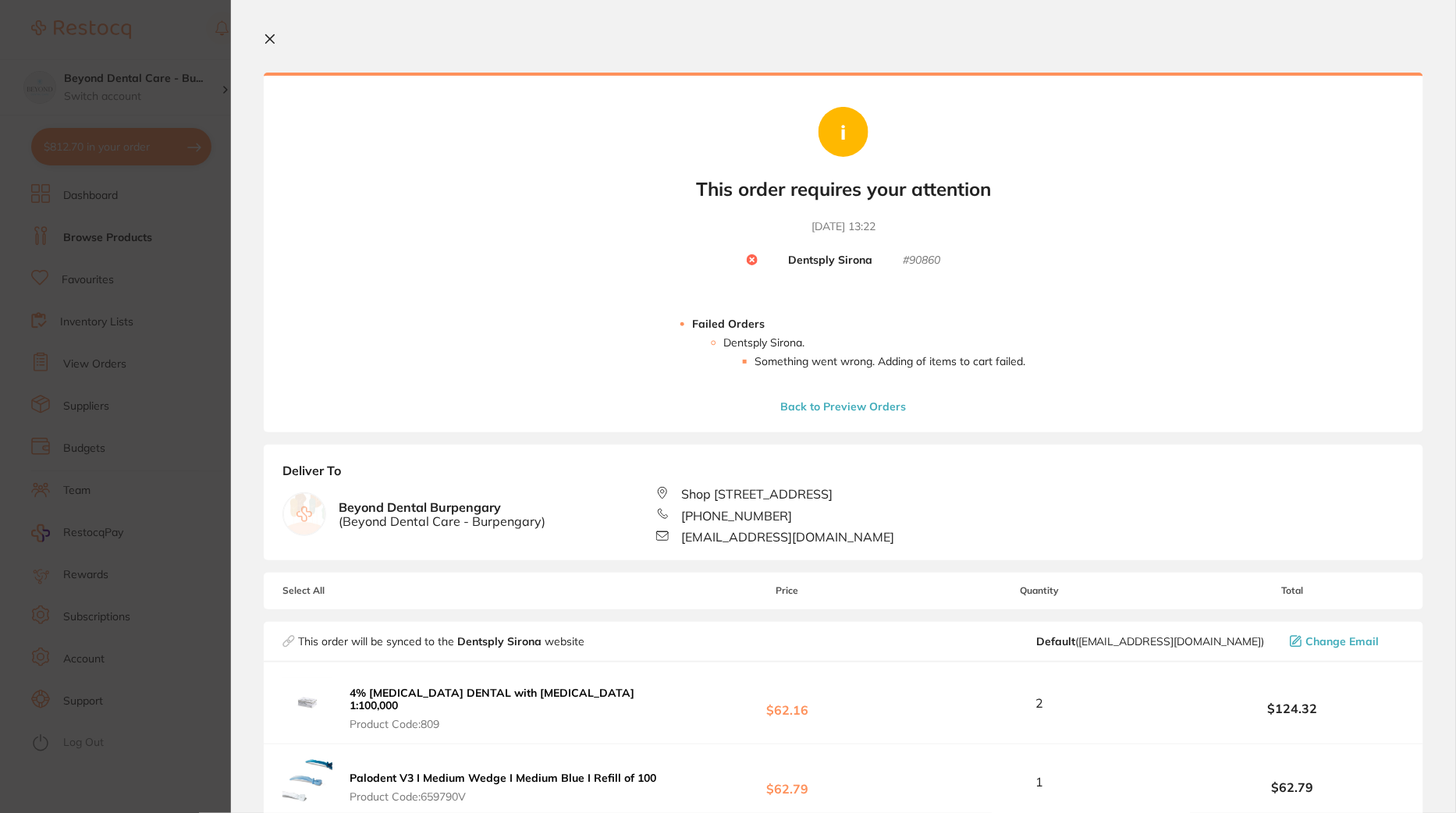
click at [273, 36] on icon at bounding box center [270, 40] width 9 height 9
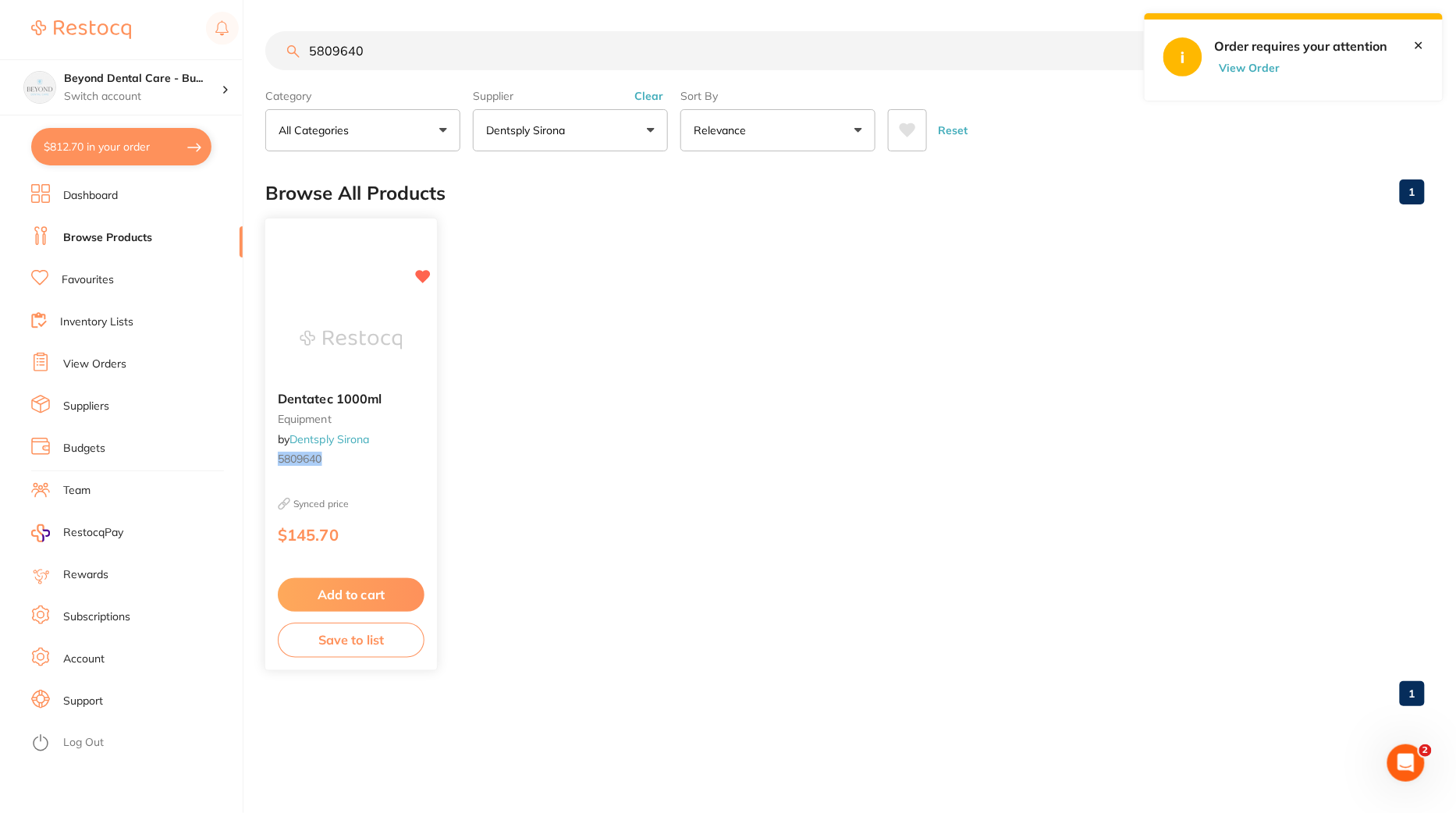
click at [348, 591] on button "Add to cart" at bounding box center [351, 595] width 147 height 34
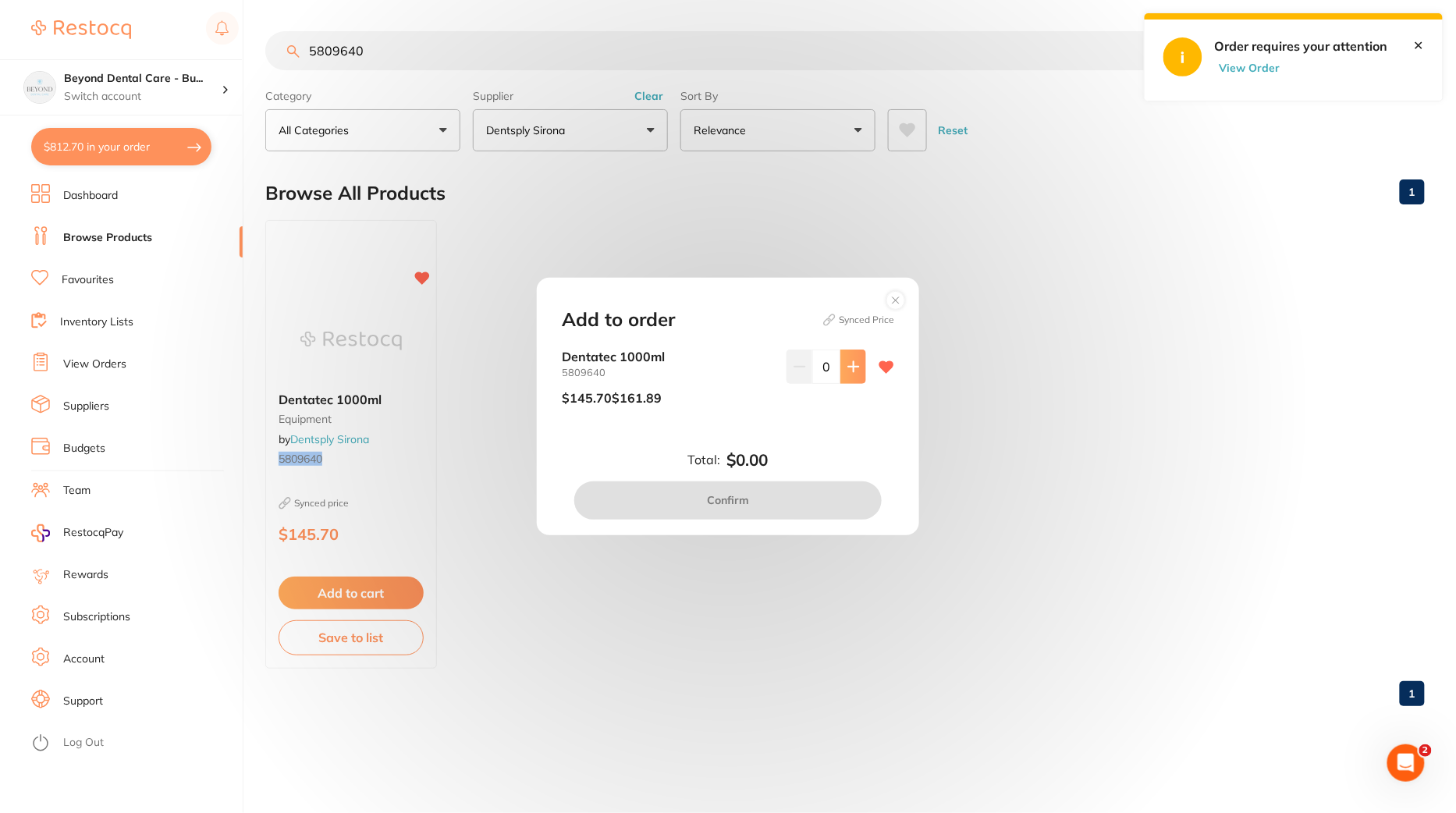
click at [849, 359] on button at bounding box center [853, 366] width 26 height 35
type input "1"
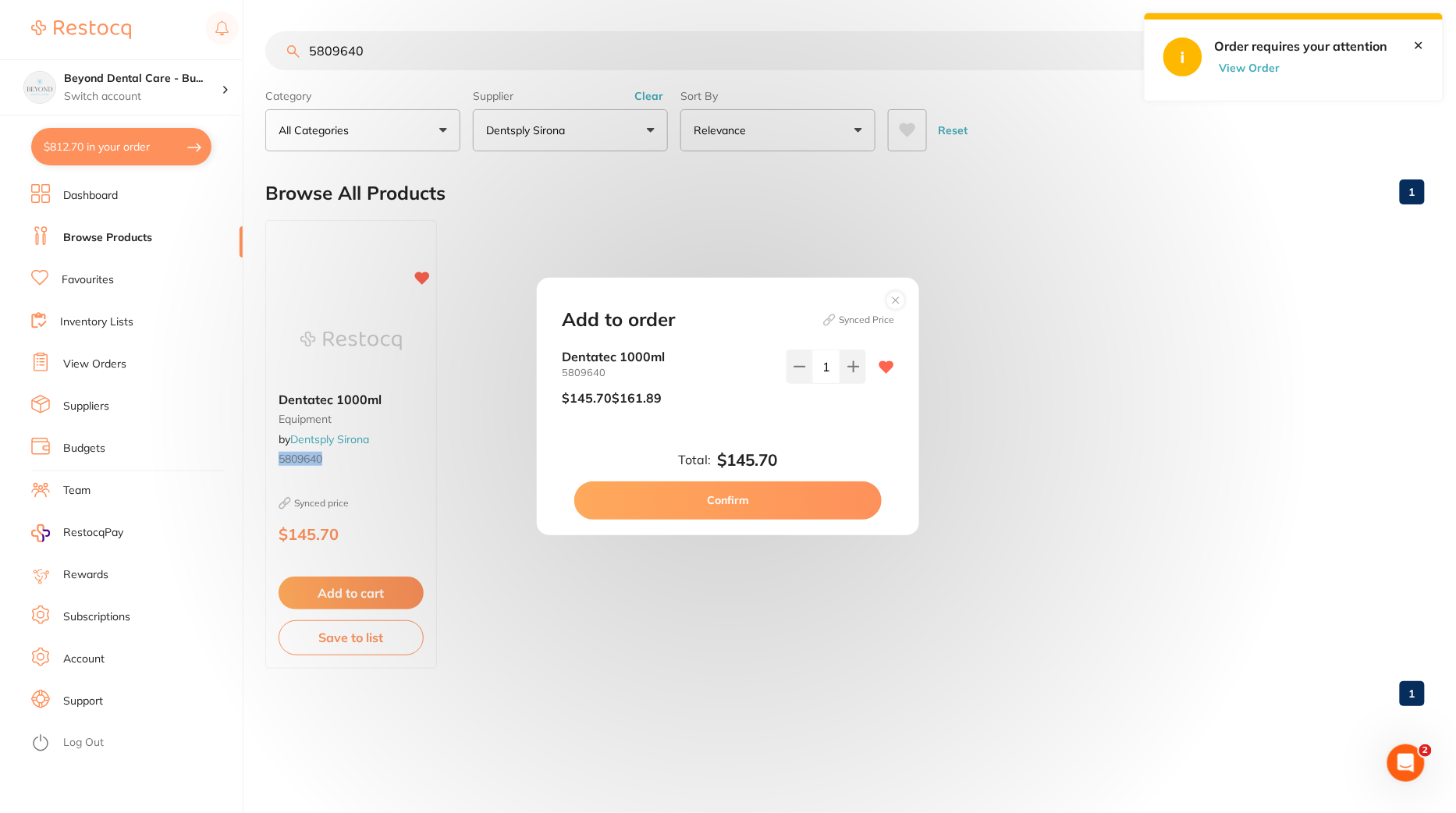
click at [806, 501] on button "Confirm" at bounding box center [728, 500] width 308 height 37
checkbox input "false"
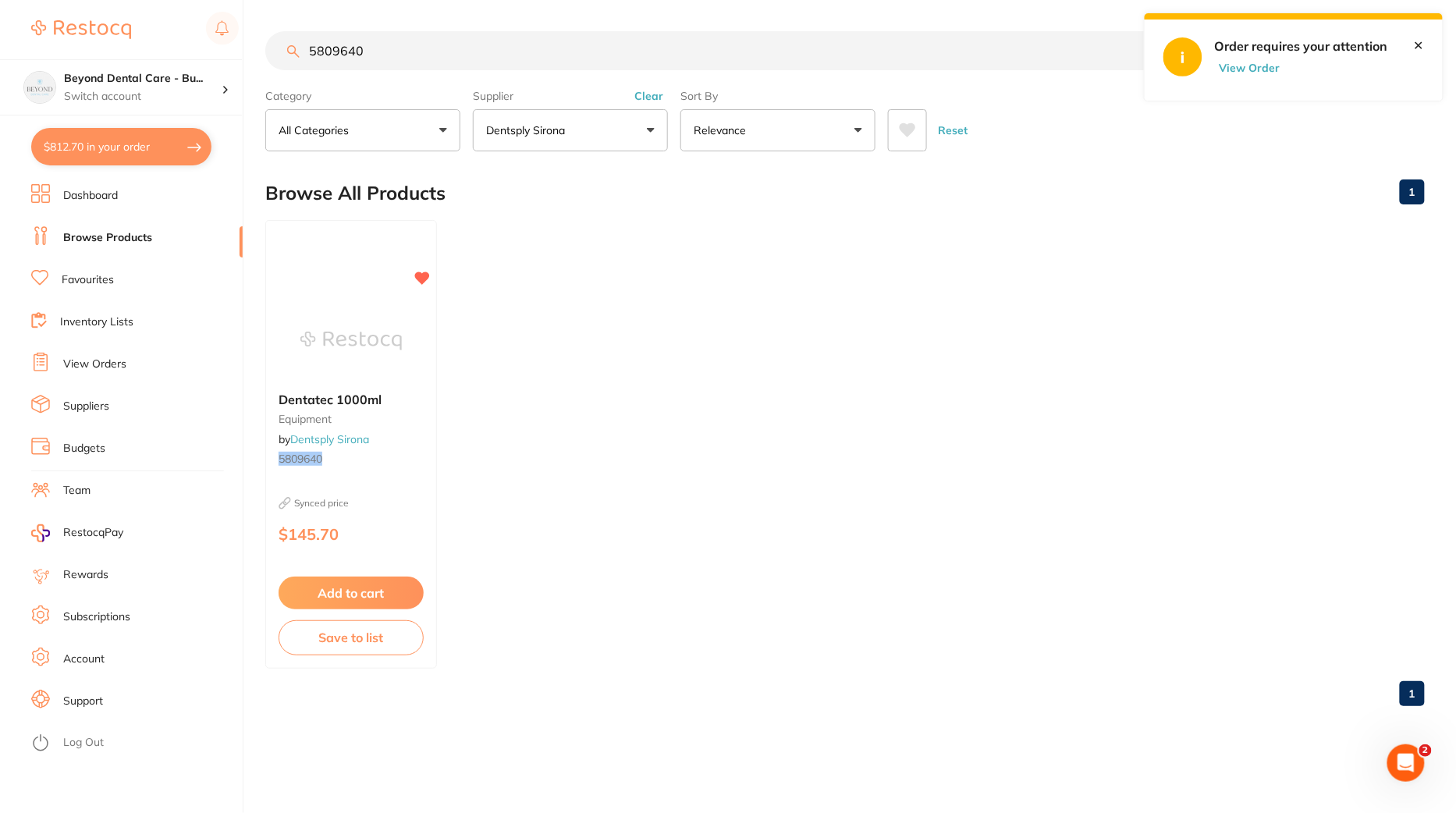
click at [118, 144] on button "$812.70 in your order" at bounding box center [121, 147] width 180 height 37
checkbox input "true"
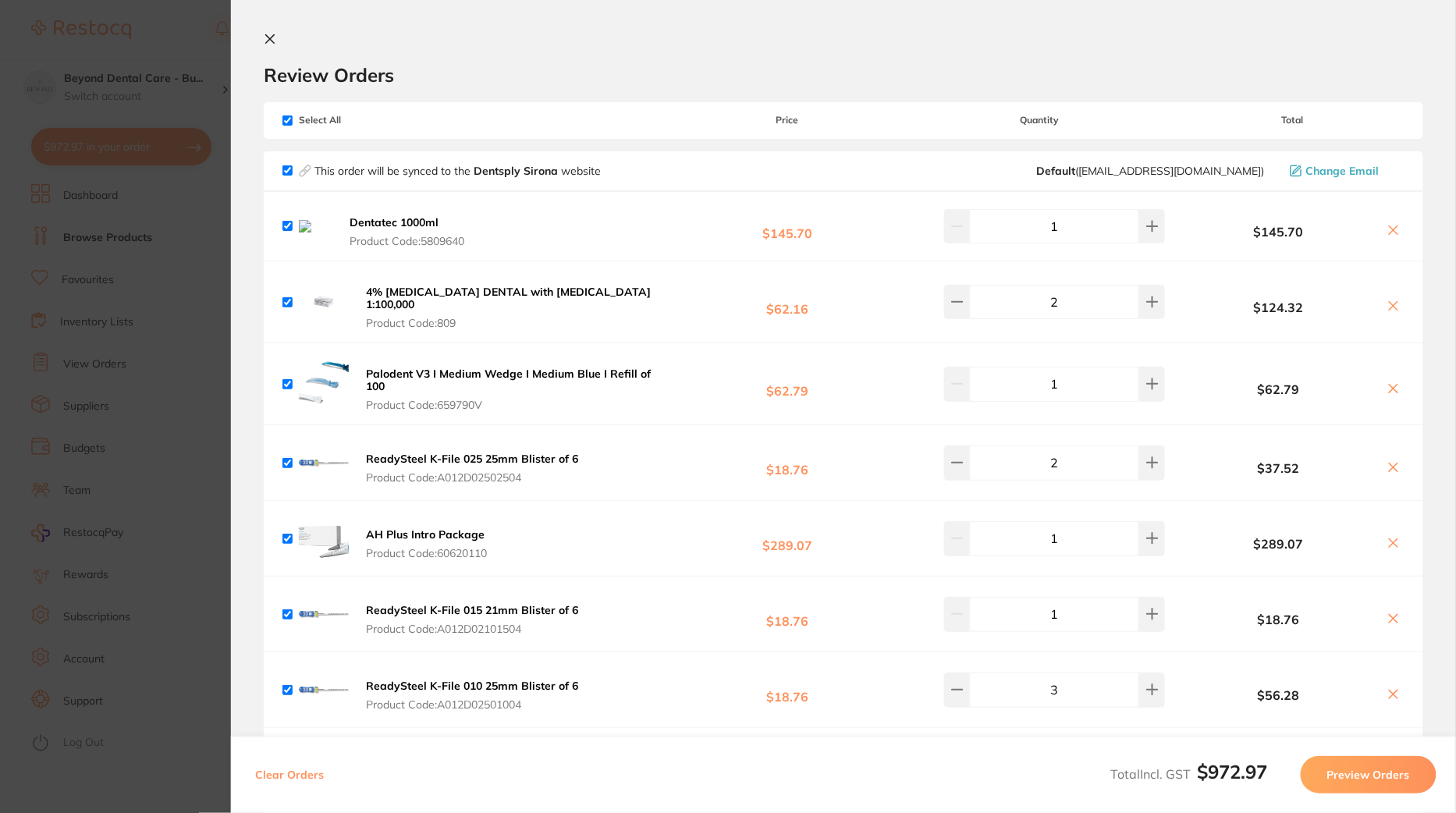
click at [114, 217] on section "Update RRP Set your pre negotiated price for this item. Item Agreed RRP (excl. …" at bounding box center [728, 406] width 1456 height 813
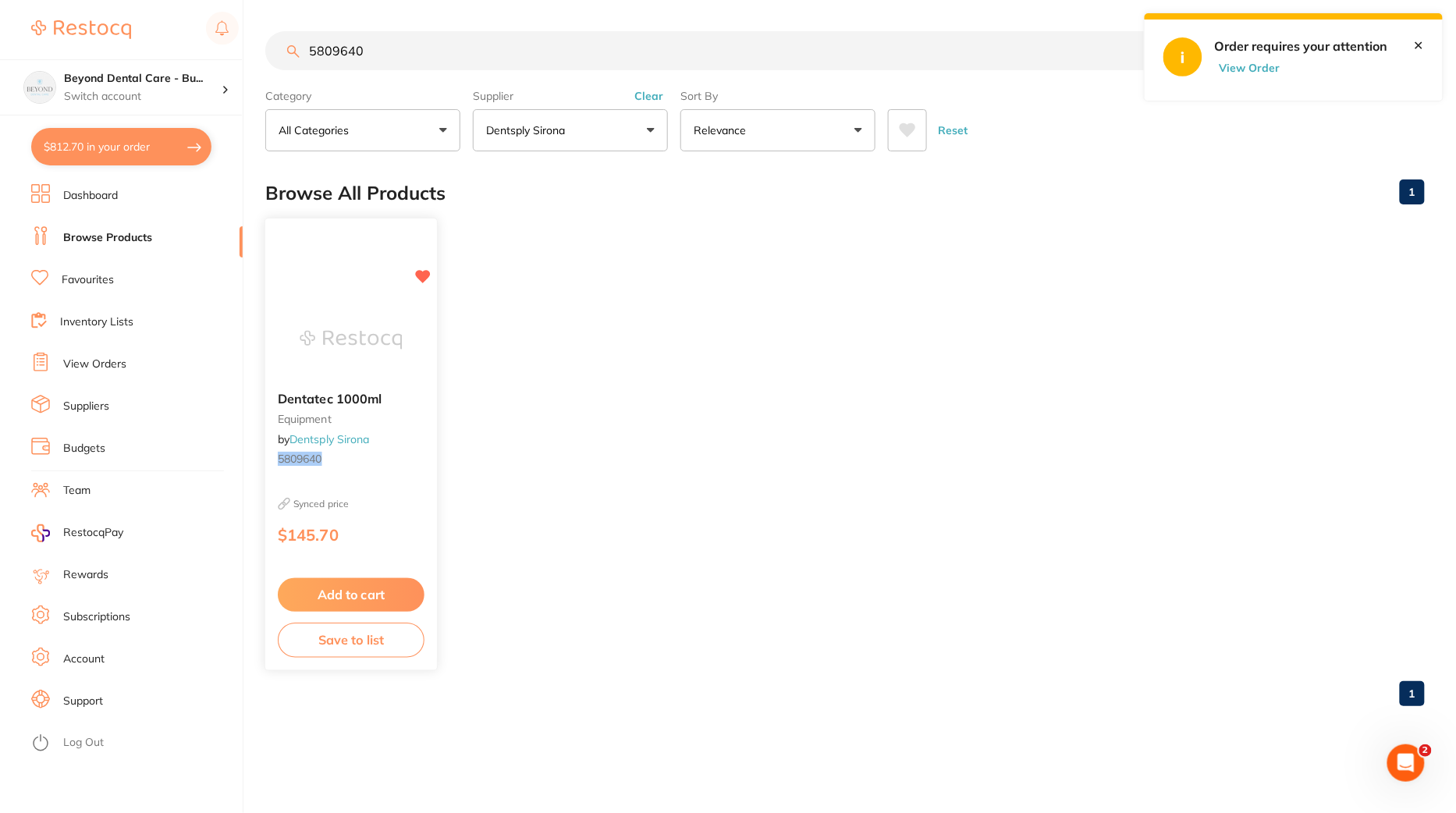
click at [357, 304] on img at bounding box center [350, 339] width 102 height 79
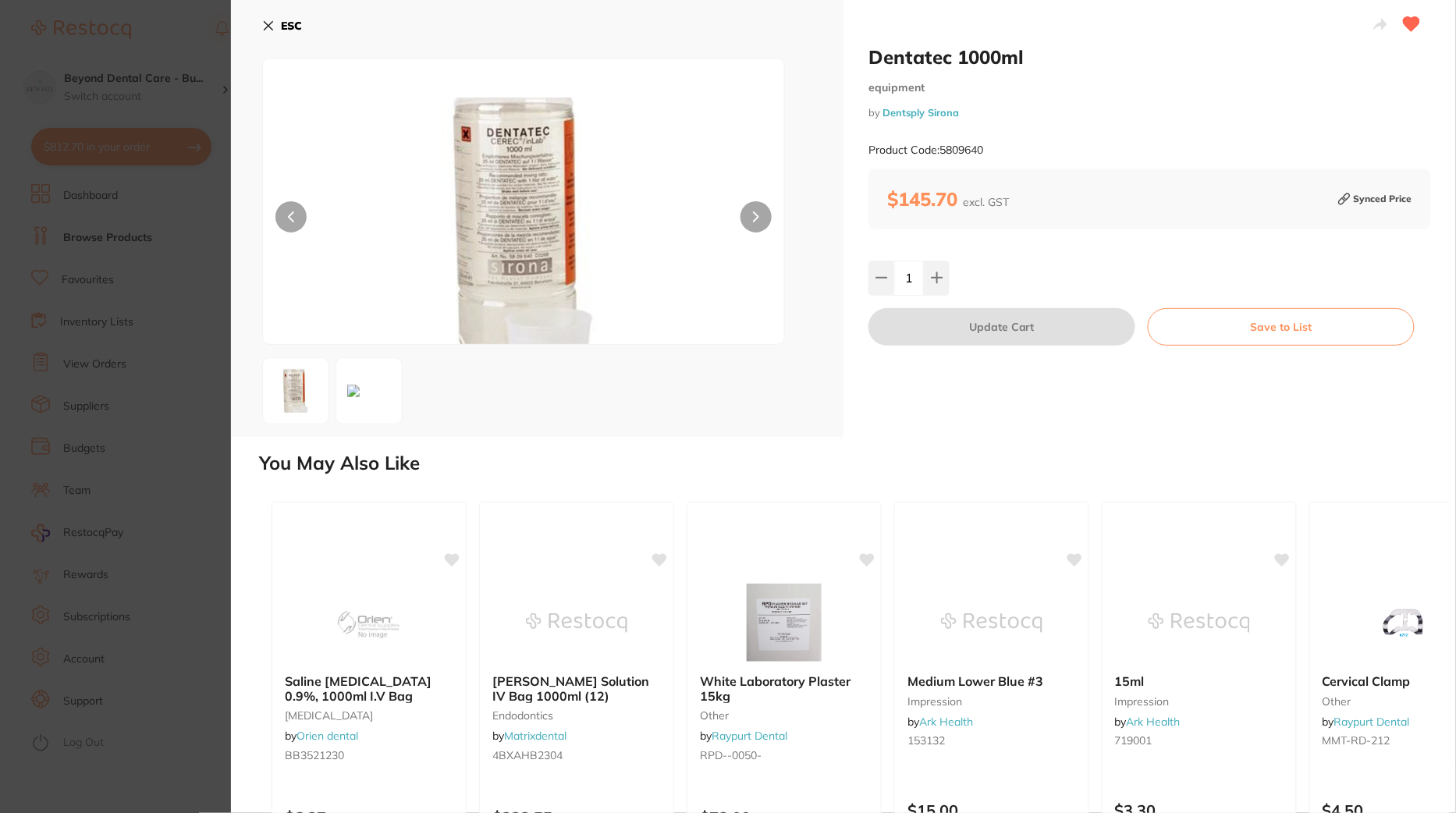
click at [109, 330] on section "Dentatec 1000ml equipment by Dentsply Sirona Product Code: 5809640 ESC Dentatec…" at bounding box center [728, 406] width 1456 height 813
